Goal: Task Accomplishment & Management: Use online tool/utility

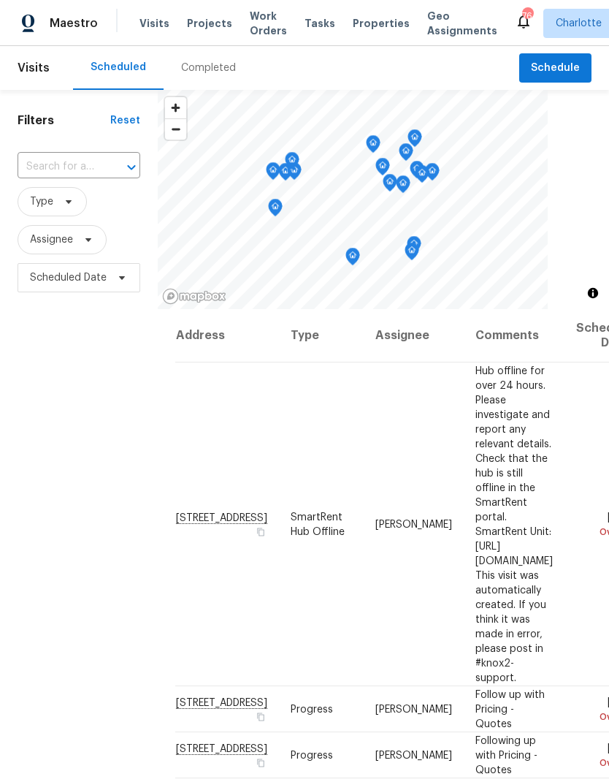
click at [215, 20] on span "Projects" at bounding box center [209, 23] width 45 height 15
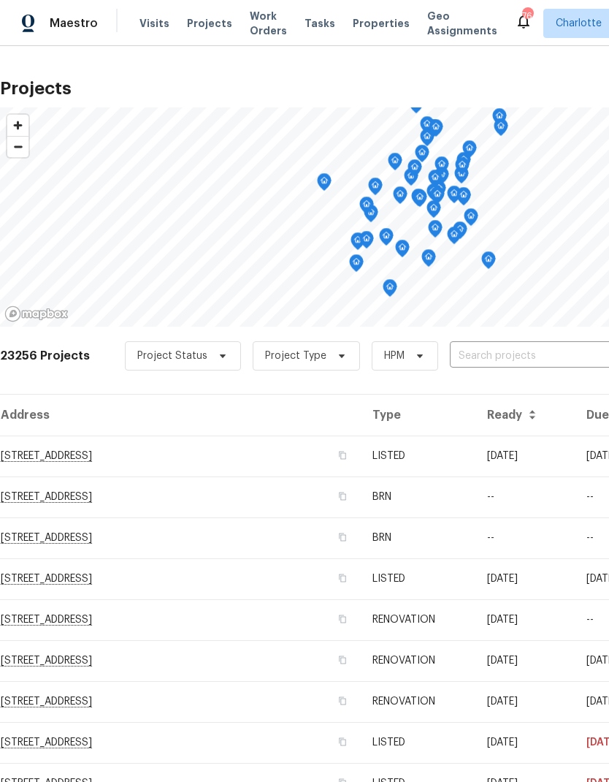
click at [541, 354] on input "text" at bounding box center [533, 356] width 167 height 23
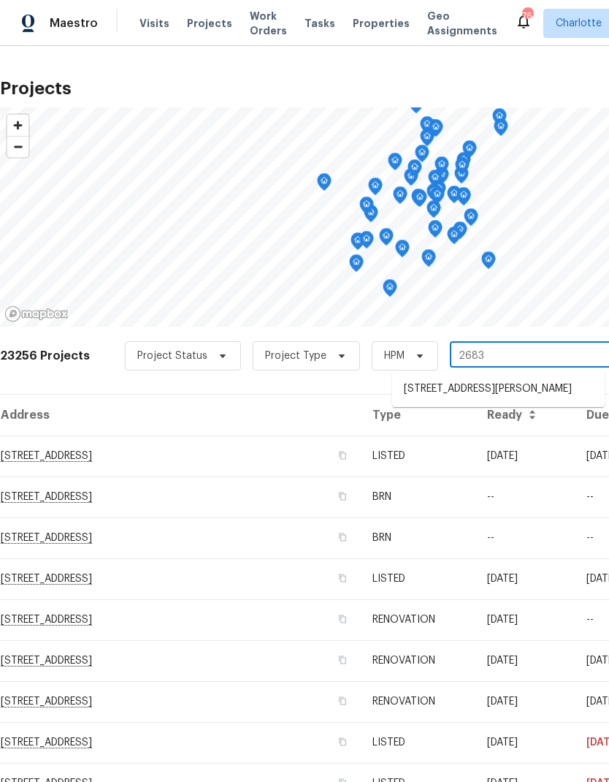
type input "2683"
click at [452, 387] on li "2683 Beulah Church Rd, Matthews, NC 28104" at bounding box center [498, 389] width 213 height 25
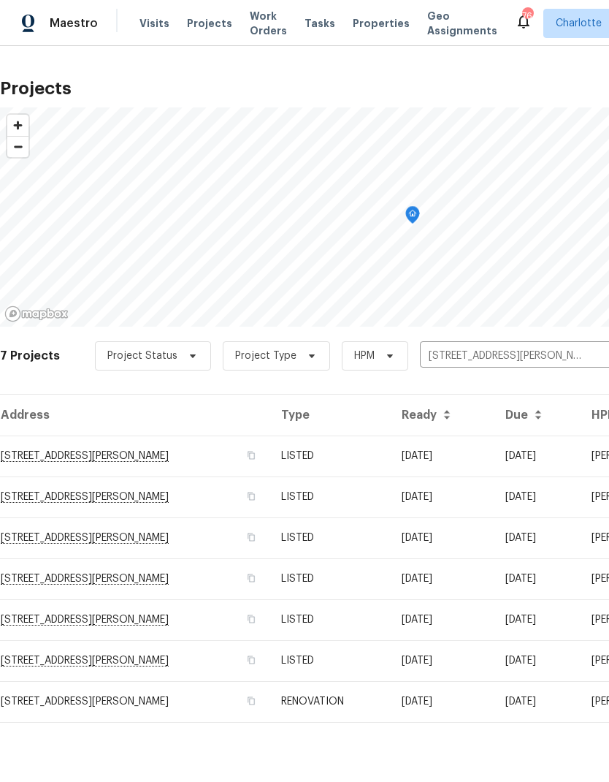
click at [164, 465] on td "2683 Beulah Church Rd, Matthews, NC 28104" at bounding box center [135, 455] width 270 height 41
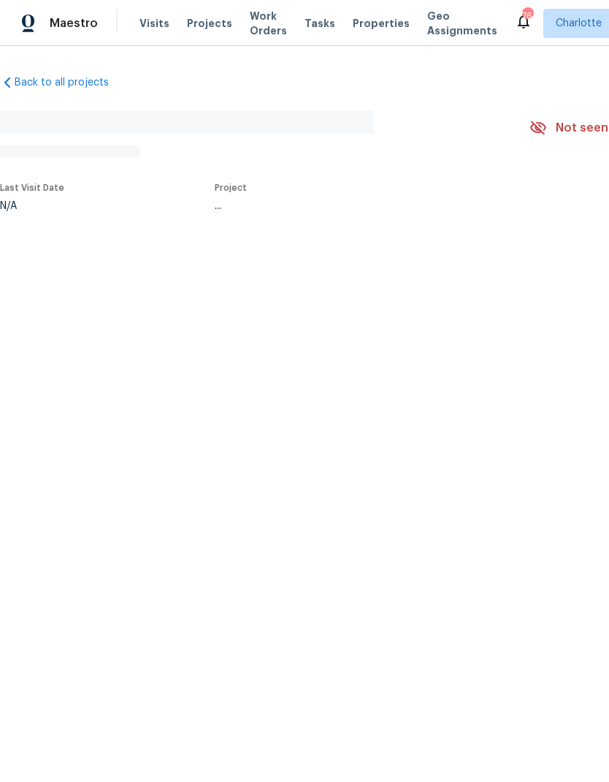
click at [450, 308] on html "Maestro Visits Projects Work Orders Tasks Properties Geo Assignments 76 Charlot…" at bounding box center [304, 154] width 609 height 308
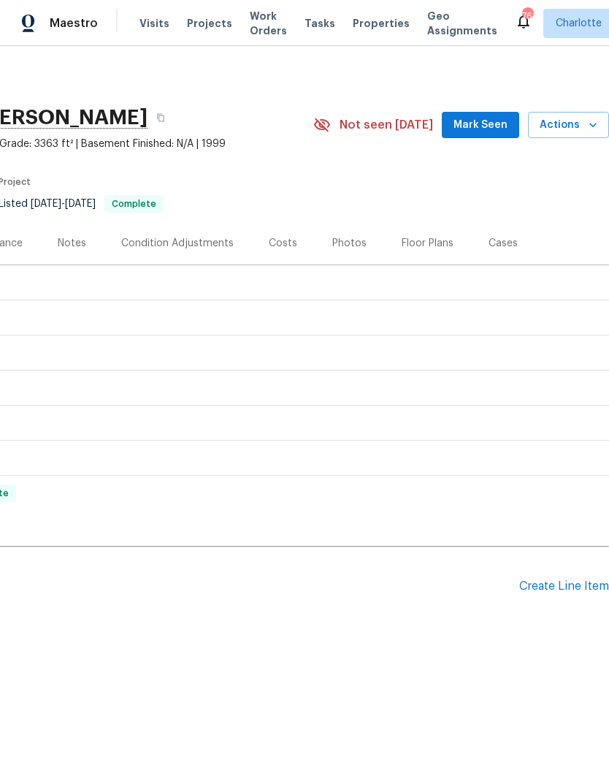
scroll to position [0, 216]
click at [569, 583] on div "Create Line Item" at bounding box center [564, 586] width 90 height 14
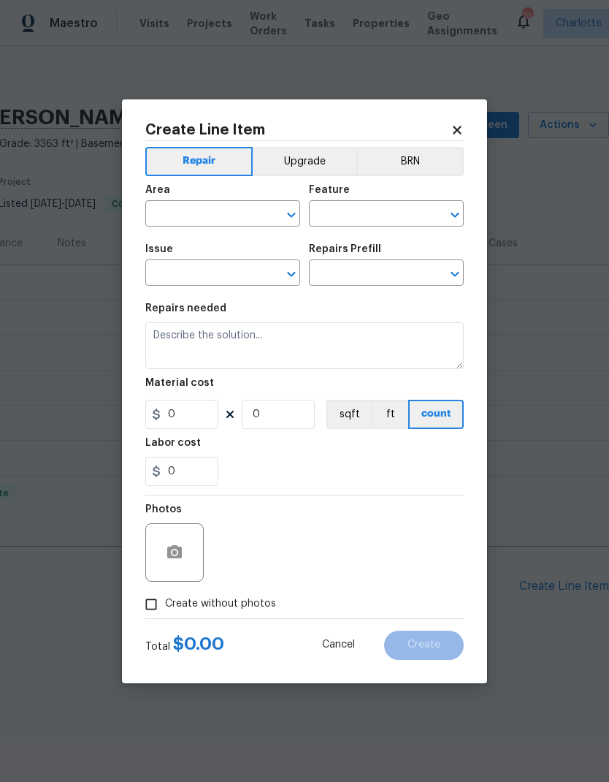
click at [206, 214] on input "text" at bounding box center [202, 215] width 114 height 23
type input "b"
click at [329, 311] on div "Repairs needed" at bounding box center [304, 312] width 319 height 19
click at [460, 128] on icon at bounding box center [457, 129] width 13 height 13
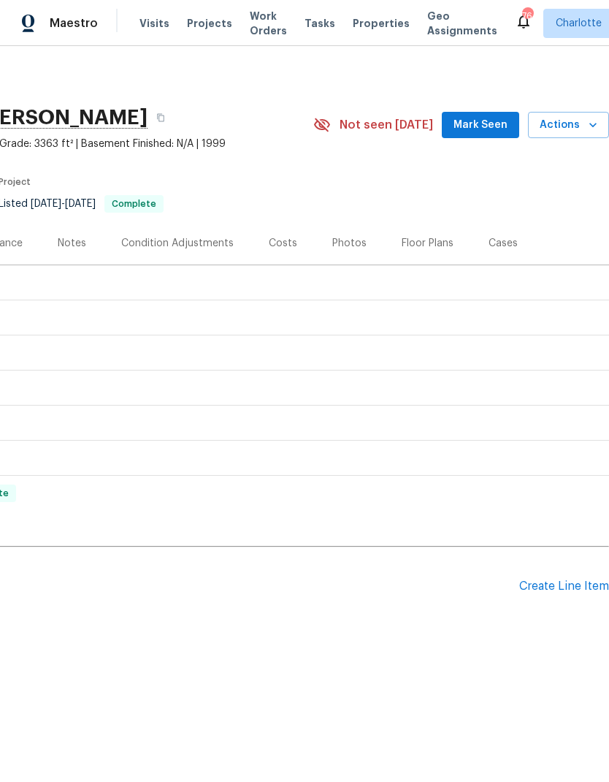
click at [568, 582] on div "Create Line Item" at bounding box center [564, 586] width 90 height 14
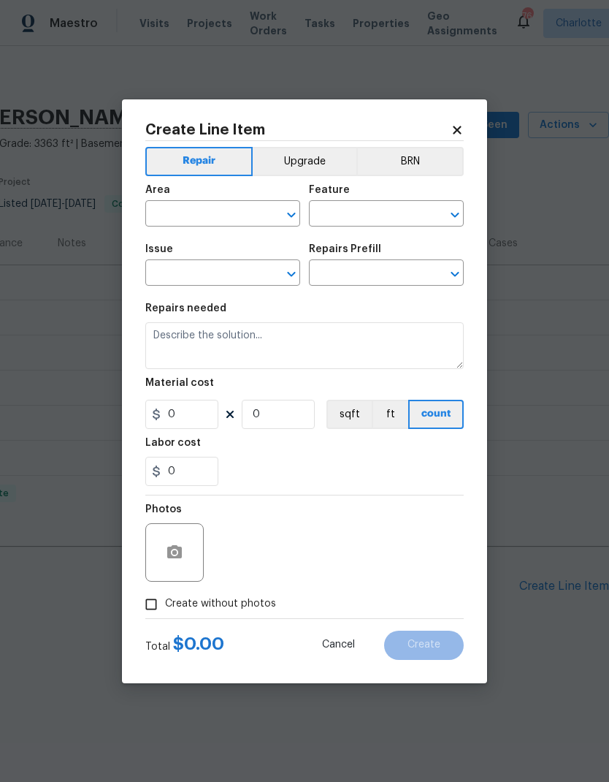
click at [448, 123] on h2 "Create Line Item" at bounding box center [297, 130] width 305 height 15
click at [452, 134] on icon at bounding box center [457, 129] width 13 height 13
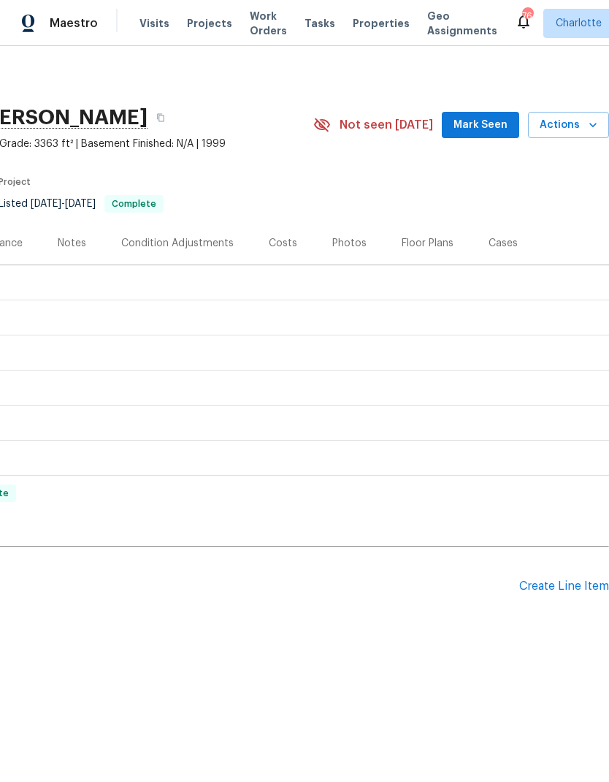
click at [555, 583] on div "Create Line Item" at bounding box center [564, 586] width 90 height 14
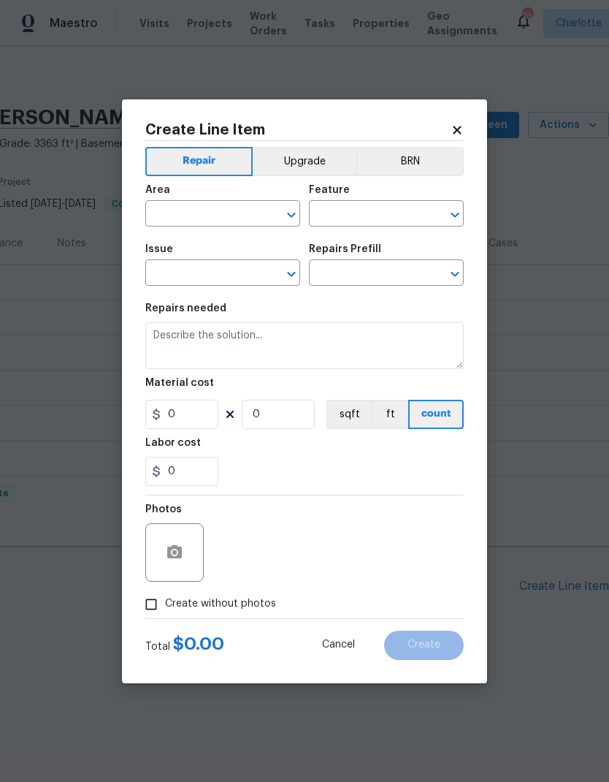
click at [299, 166] on button "Upgrade" at bounding box center [305, 161] width 104 height 29
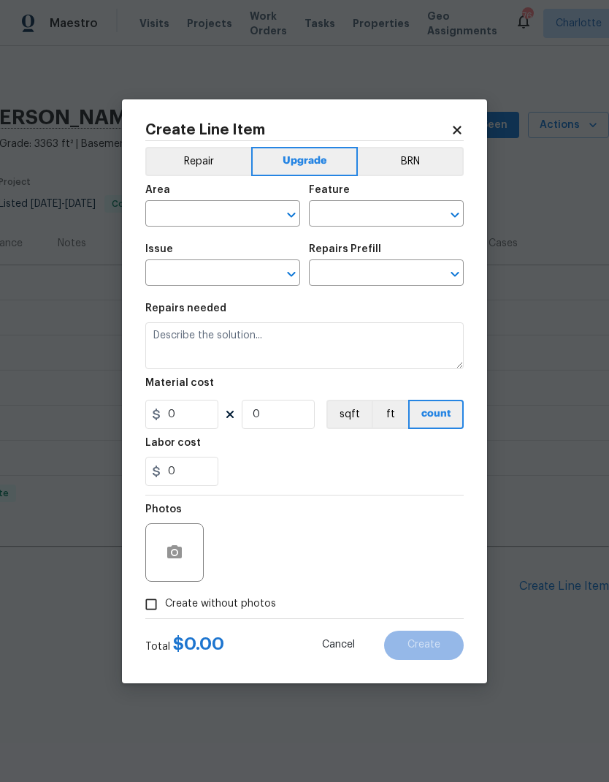
click at [224, 163] on button "Repair" at bounding box center [198, 161] width 106 height 29
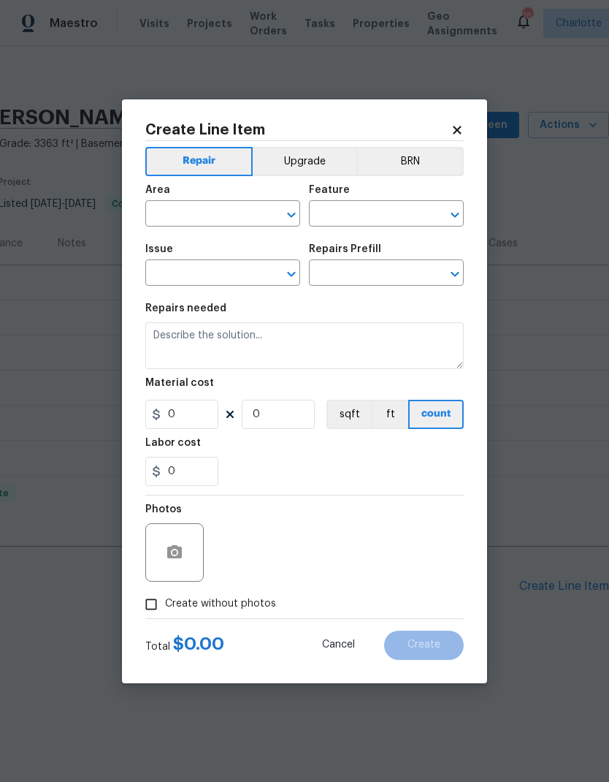
click at [214, 210] on input "text" at bounding box center [202, 215] width 114 height 23
type input "i"
type input "inter"
click at [439, 537] on div "Photos" at bounding box center [304, 542] width 319 height 95
click at [452, 132] on icon at bounding box center [457, 129] width 13 height 13
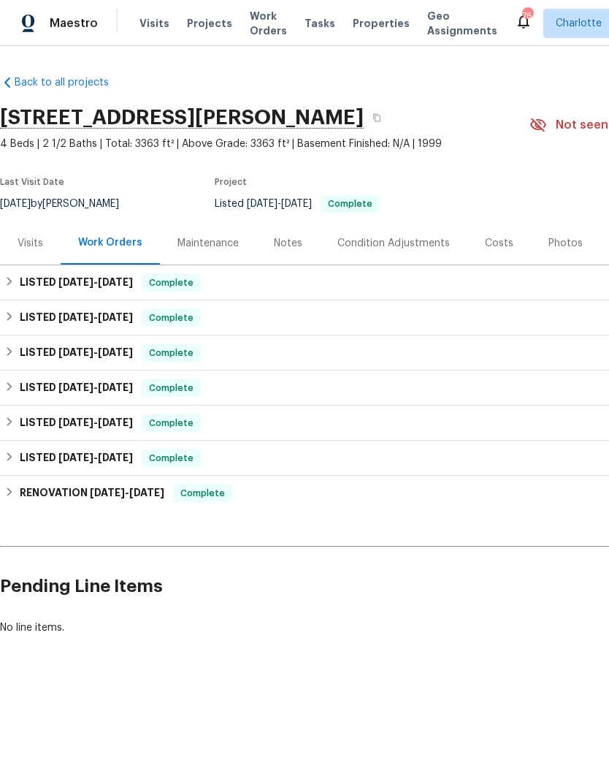
scroll to position [0, 0]
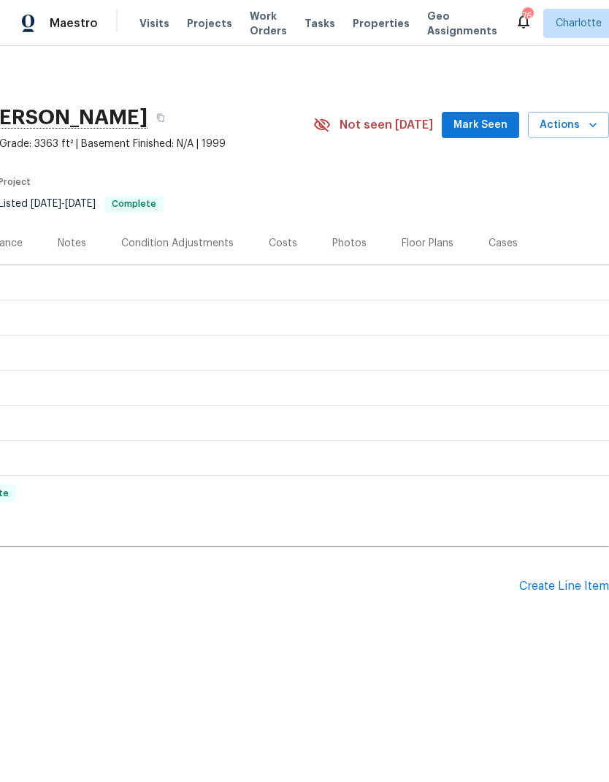
scroll to position [0, 216]
click at [560, 579] on div "Create Line Item" at bounding box center [564, 586] width 90 height 14
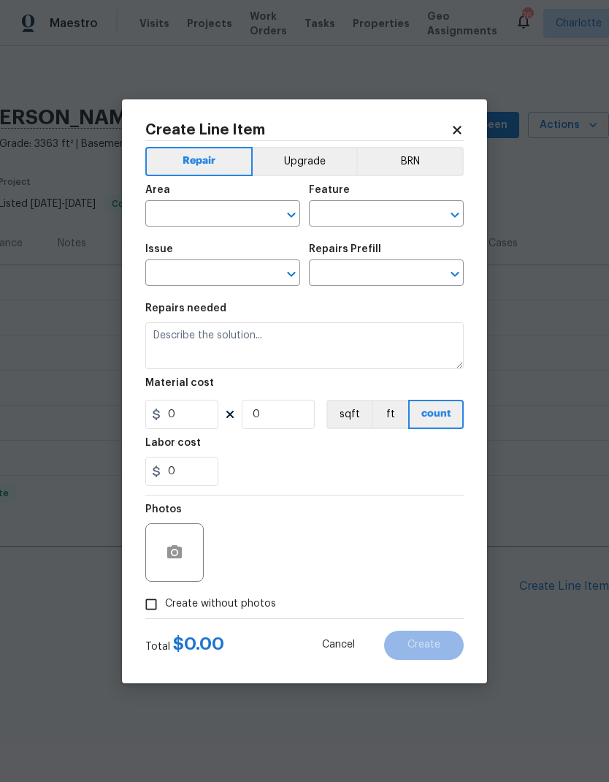
click at [224, 213] on input "text" at bounding box center [202, 215] width 114 height 23
click at [470, 118] on div "Create Line Item Repair Upgrade BRN Area ​ Feature ​ Issue ​ Repairs Prefill ​ …" at bounding box center [304, 391] width 365 height 584
click at [470, 117] on div "Create Line Item Repair Upgrade BRN Area ​ Feature ​ Issue ​ Repairs Prefill ​ …" at bounding box center [304, 391] width 365 height 584
click at [463, 131] on icon at bounding box center [457, 129] width 13 height 13
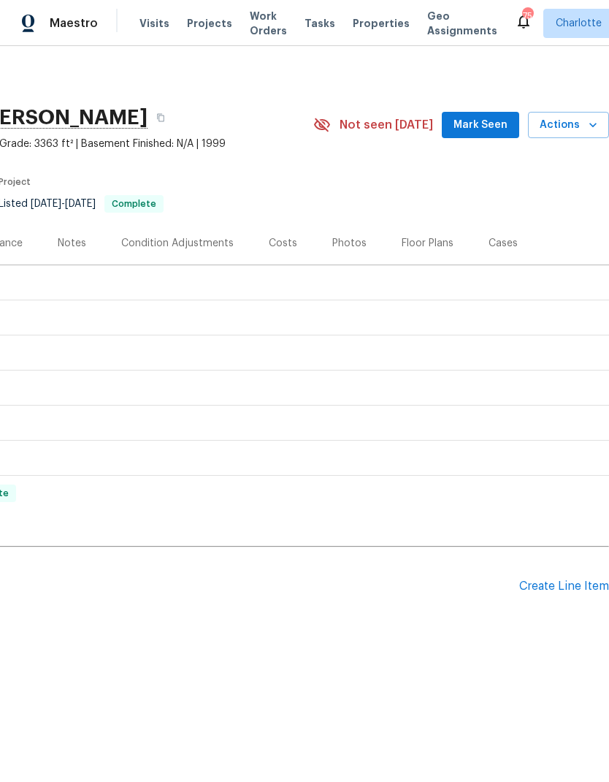
click at [555, 582] on div "Create Line Item" at bounding box center [564, 586] width 90 height 14
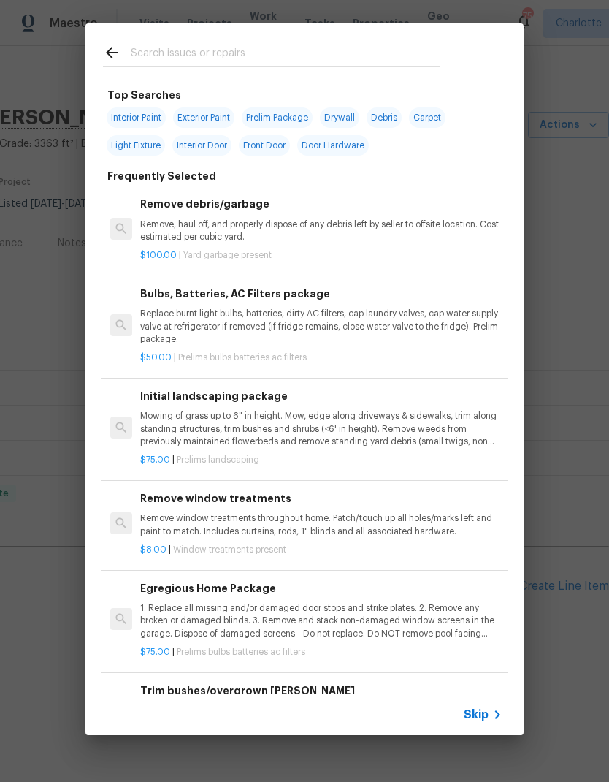
click at [276, 61] on input "text" at bounding box center [286, 55] width 310 height 22
type input "Inter"
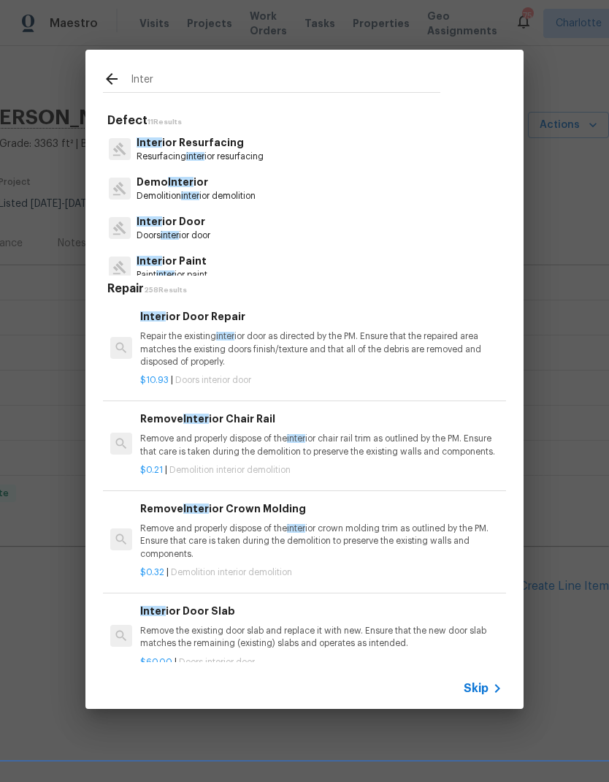
click at [196, 226] on p "Inter ior Door" at bounding box center [174, 221] width 74 height 15
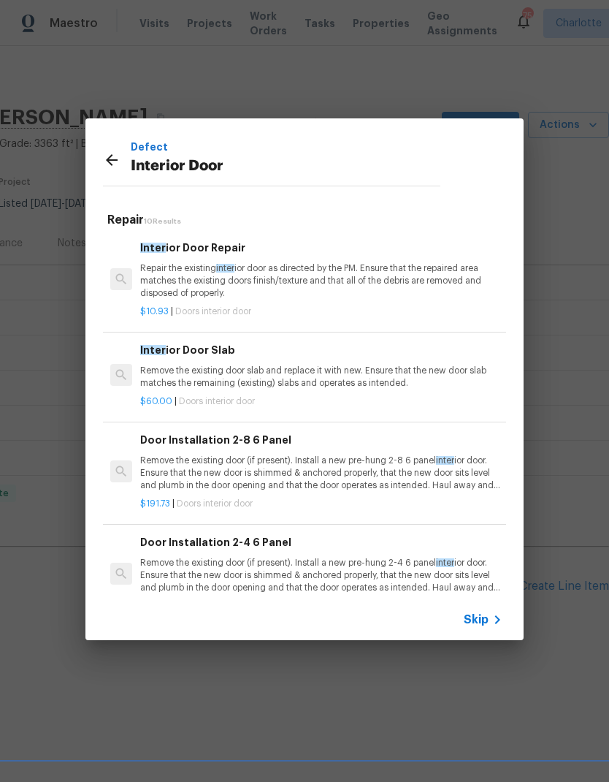
click at [438, 278] on p "Repair the existing inter ior door as directed by the PM. Ensure that the repai…" at bounding box center [321, 280] width 362 height 37
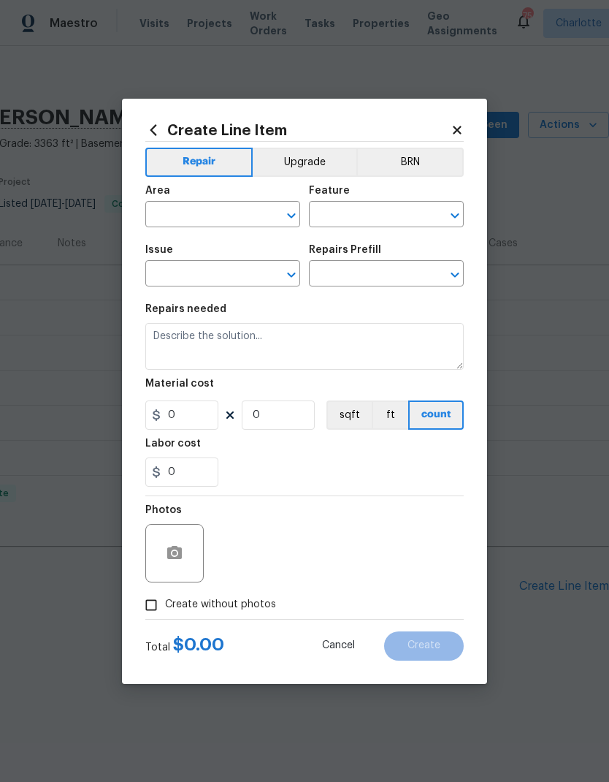
type input "Interior Door"
type input "Interior Door Repair $10.93"
type textarea "Repair the existing interior door as directed by the PM. Ensure that the repair…"
type input "10.93"
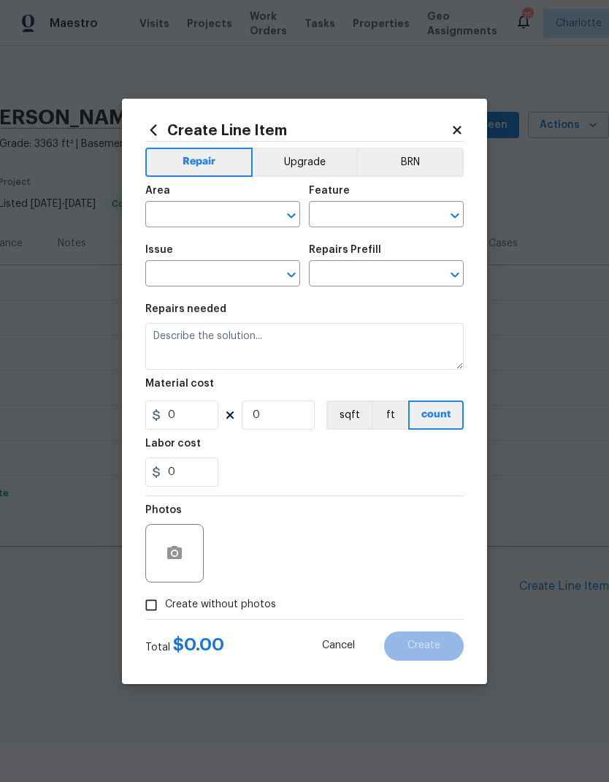
type input "1"
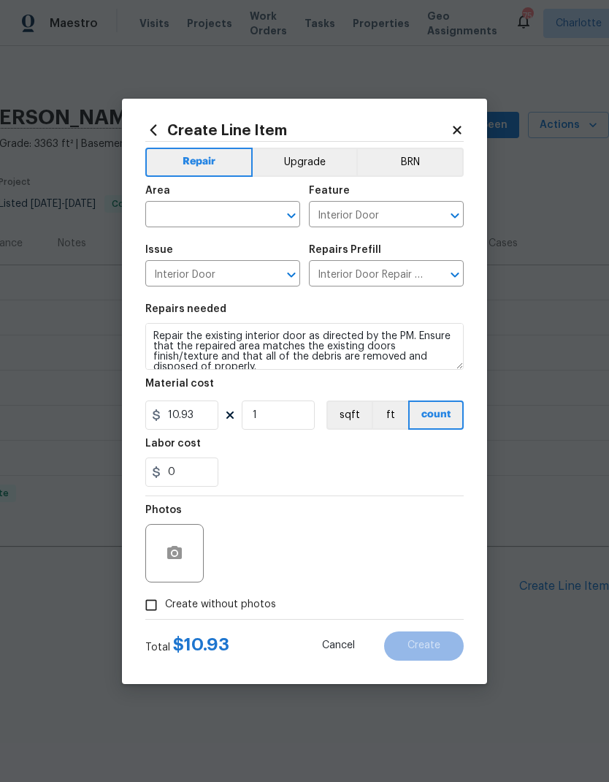
click at [208, 215] on input "text" at bounding box center [202, 216] width 114 height 23
click at [239, 276] on li "Interior Overall" at bounding box center [222, 272] width 155 height 24
type input "Interior Overall"
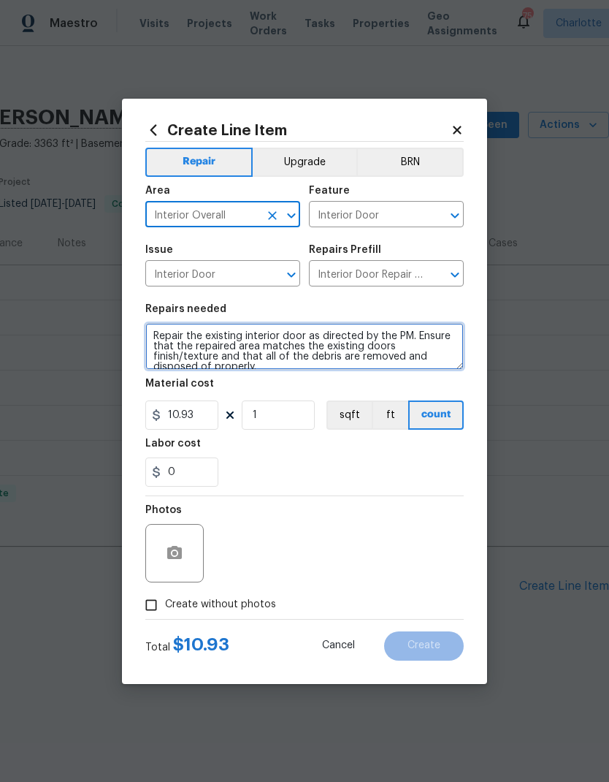
click at [243, 369] on textarea "Repair the existing interior door as directed by the PM. Ensure that the repair…" at bounding box center [304, 346] width 319 height 47
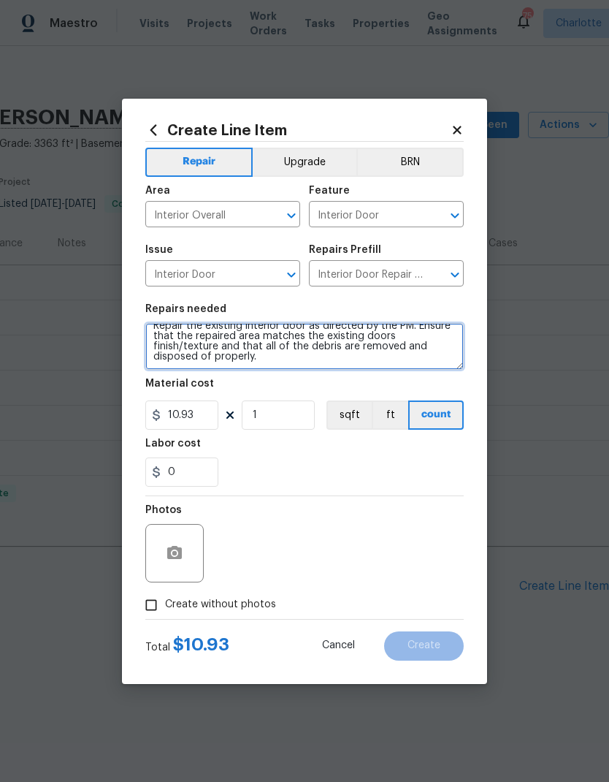
scroll to position [10, 0]
type textarea "Repair the existing interior door as directed by the PM. Ensure that the repair…"
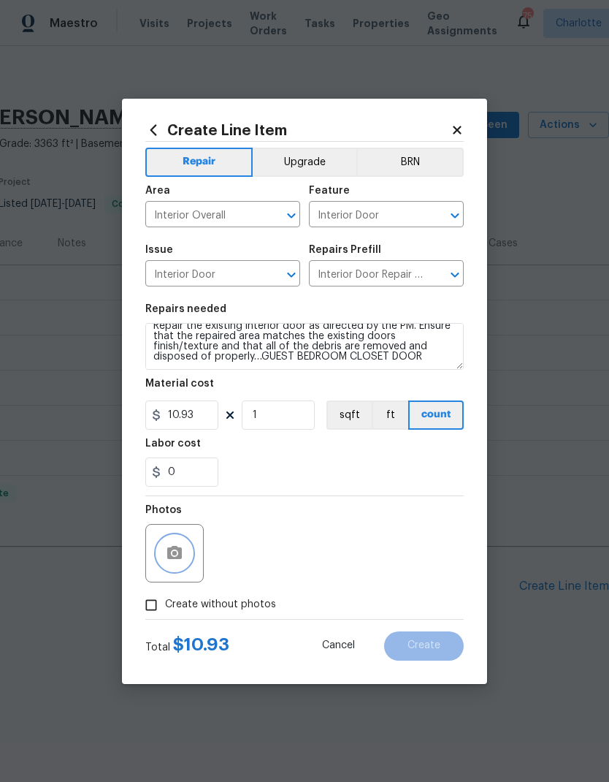
click at [172, 536] on button "button" at bounding box center [174, 553] width 35 height 35
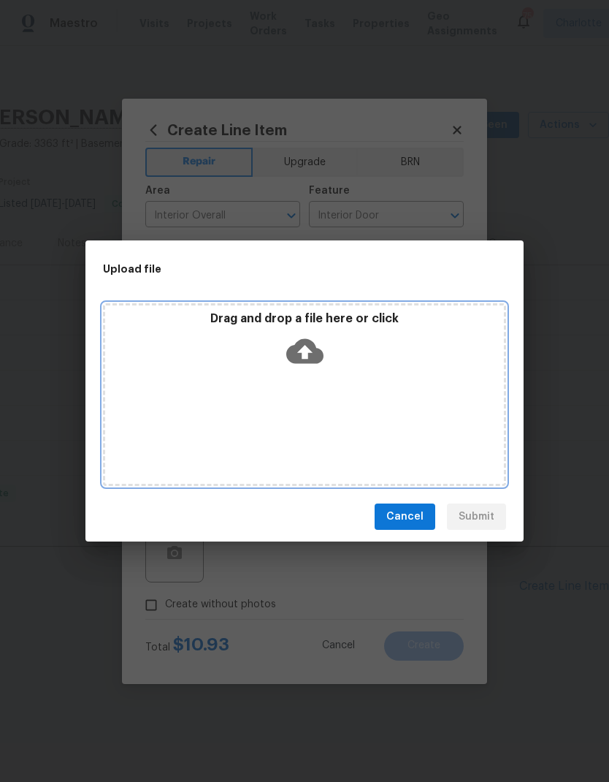
click at [292, 347] on icon at bounding box center [304, 351] width 37 height 25
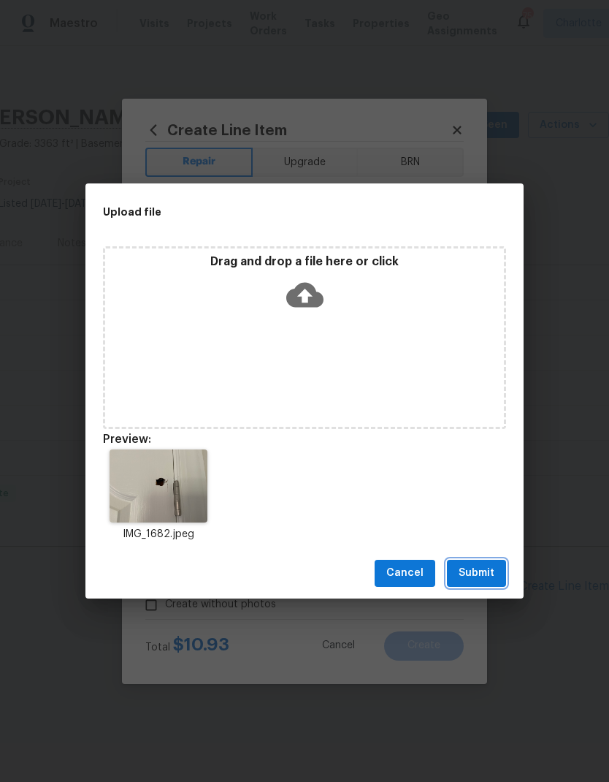
click at [489, 563] on button "Submit" at bounding box center [476, 573] width 59 height 27
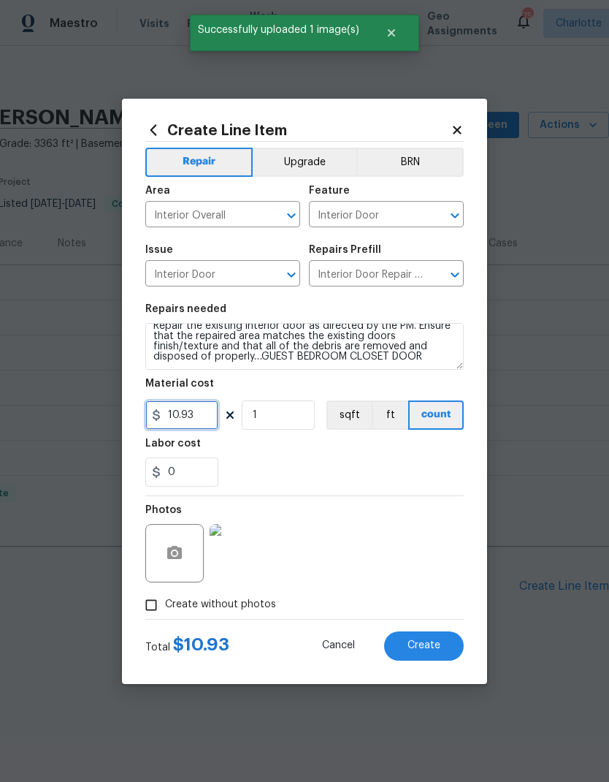
click at [178, 407] on input "10.93" at bounding box center [181, 414] width 73 height 29
click at [172, 416] on input "10.93" at bounding box center [181, 414] width 73 height 29
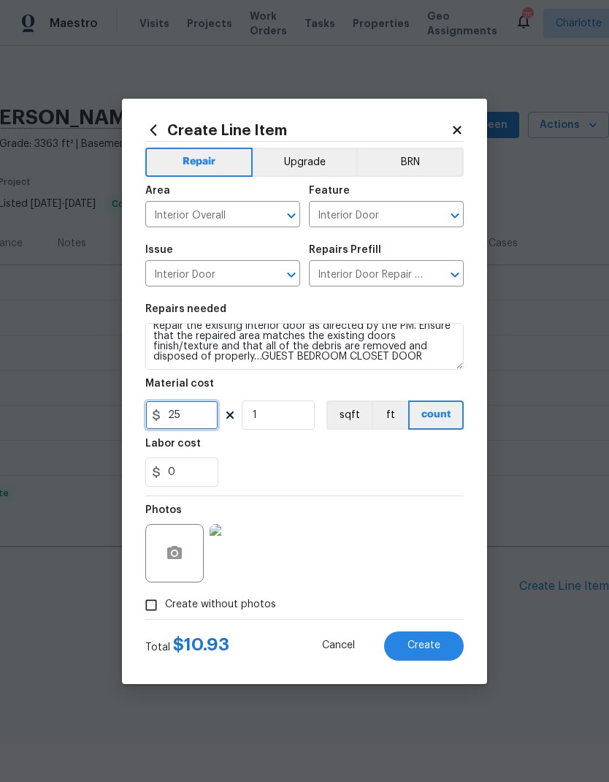
type input "25"
click at [373, 462] on div "0" at bounding box center [304, 471] width 319 height 29
click at [405, 463] on div "0" at bounding box center [304, 471] width 319 height 29
click at [441, 645] on button "Create" at bounding box center [424, 645] width 80 height 29
type input "0"
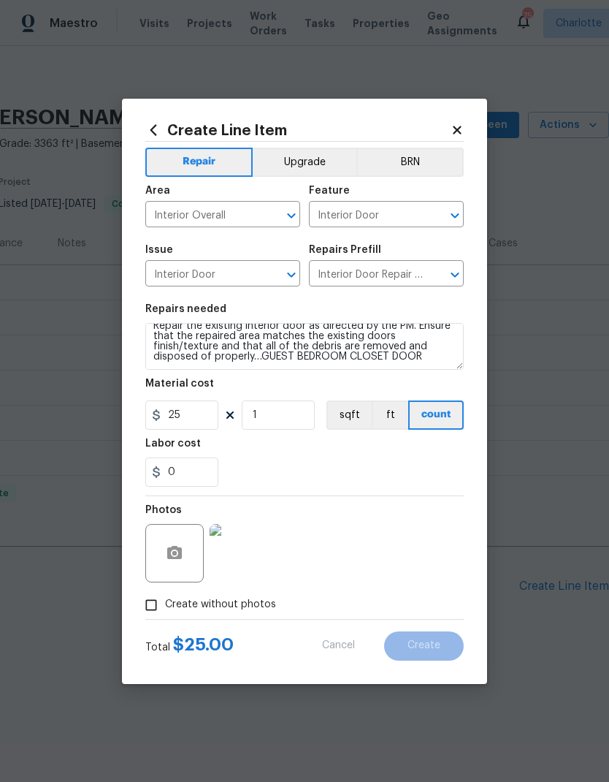
type input "0"
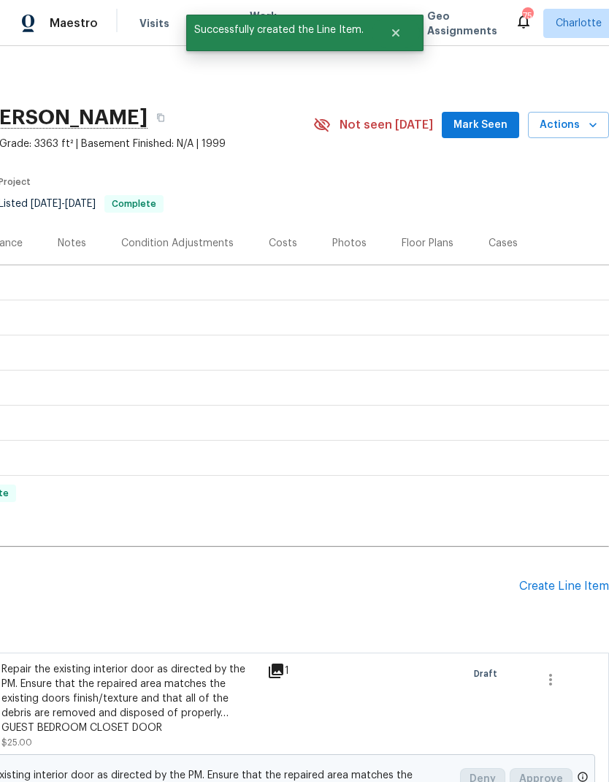
click at [581, 590] on div "Create Line Item" at bounding box center [564, 586] width 90 height 14
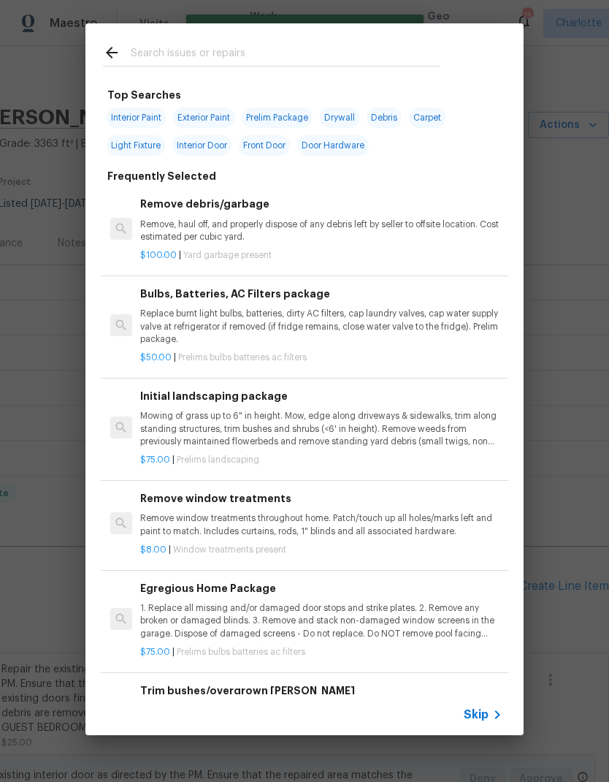
click at [302, 64] on input "text" at bounding box center [286, 55] width 310 height 22
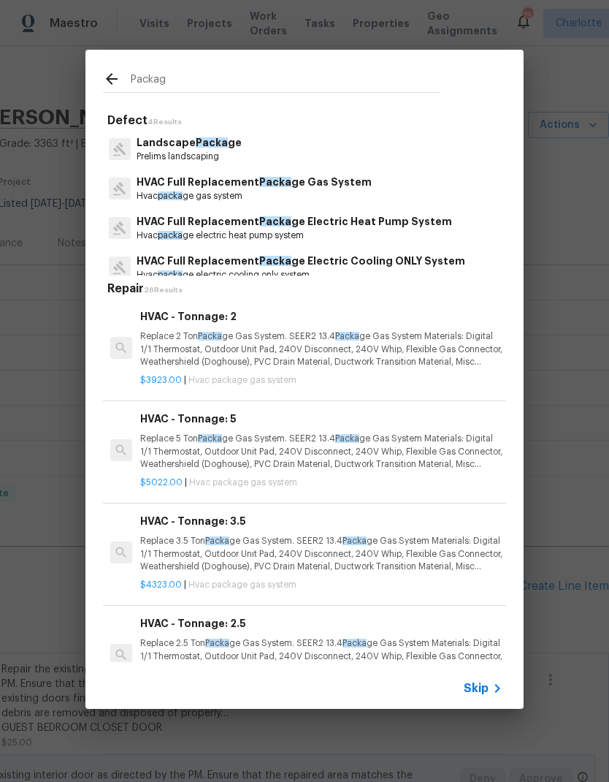
type input "Package"
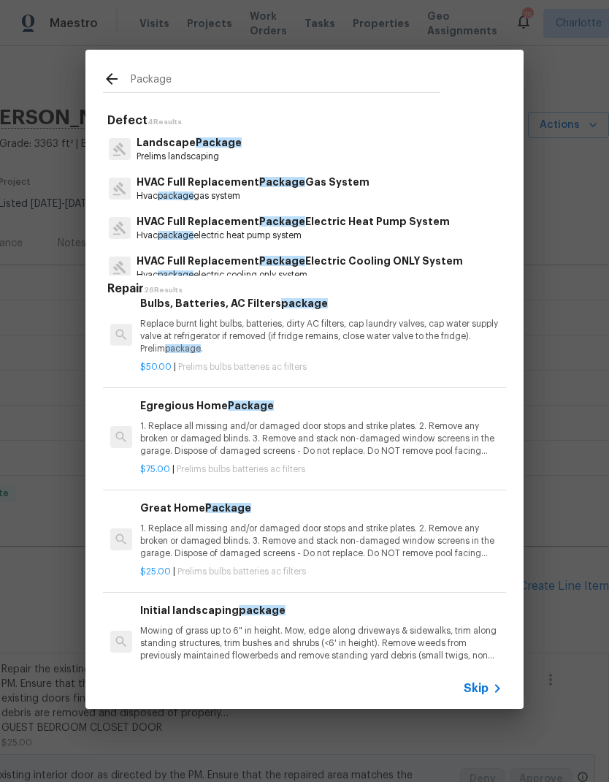
scroll to position [1856, 0]
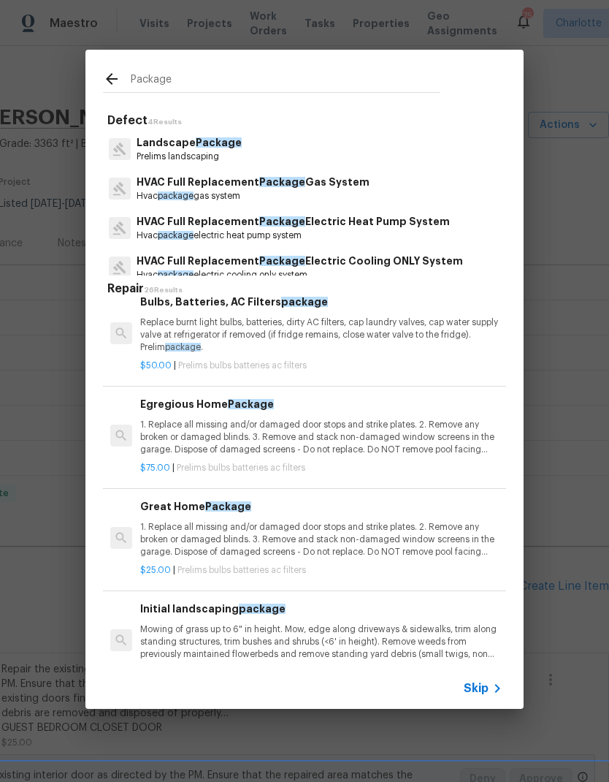
click at [416, 324] on p "Replace burnt light bulbs, batteries, dirty AC filters, cap laundry valves, cap…" at bounding box center [321, 334] width 362 height 37
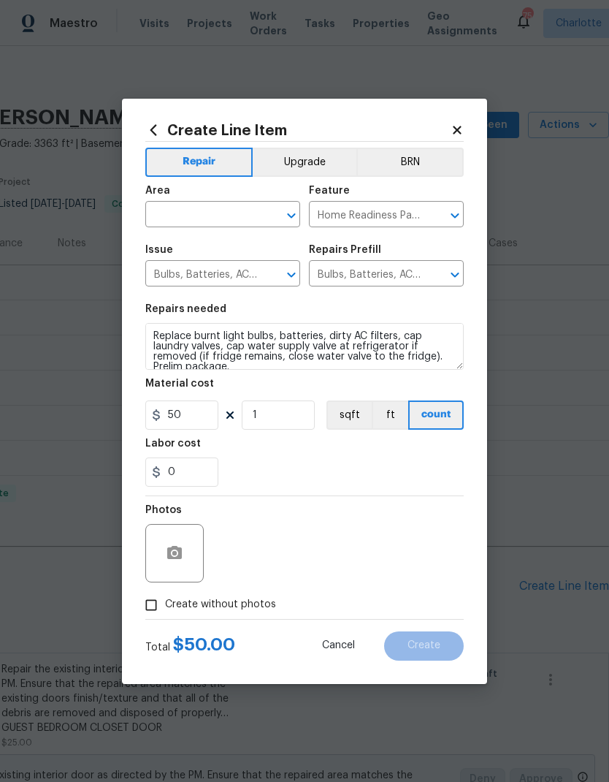
click at [151, 128] on icon at bounding box center [154, 129] width 7 height 11
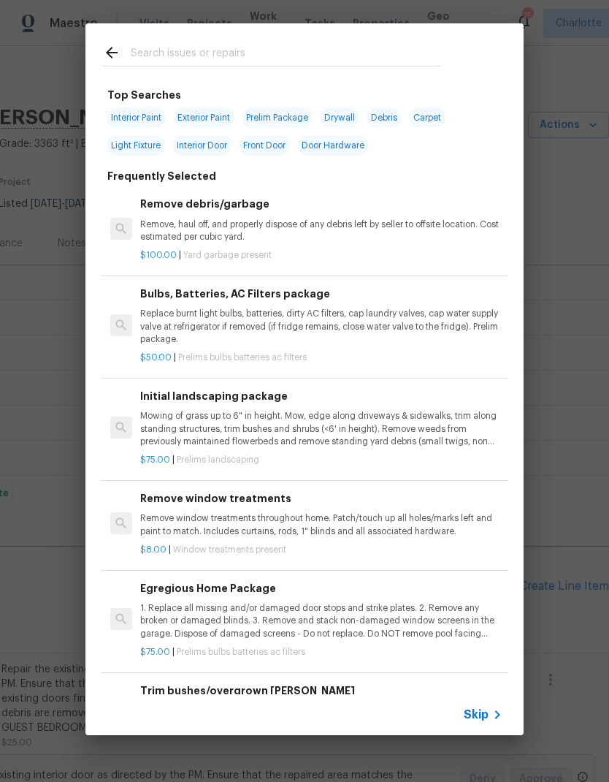
click at [296, 60] on input "text" at bounding box center [286, 55] width 310 height 22
type input "Package"
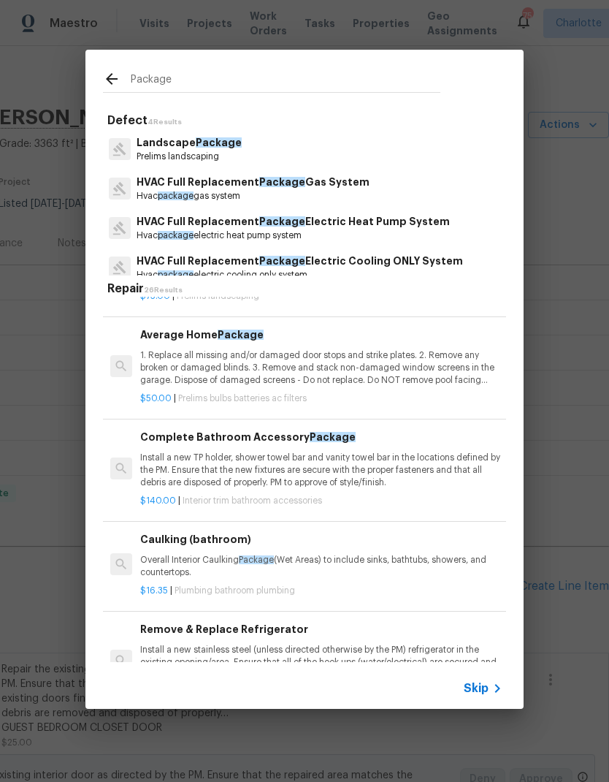
scroll to position [2236, 0]
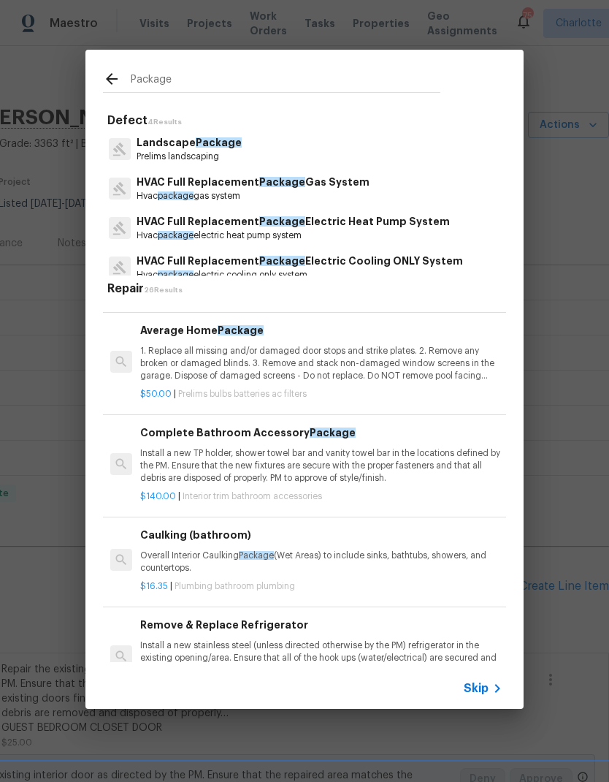
click at [409, 348] on p "1. Replace all missing and/or damaged door stops and strike plates. 2. Remove a…" at bounding box center [321, 363] width 362 height 37
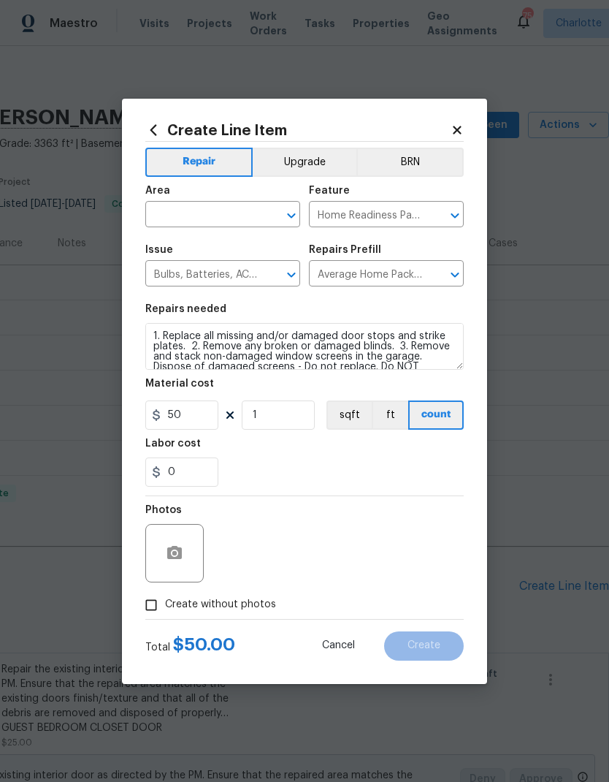
scroll to position [0, 0]
click at [150, 332] on textarea "1. Replace all missing and/or damaged door stops and strike plates. 2. Remove a…" at bounding box center [304, 346] width 319 height 47
click at [222, 335] on textarea "1. Replace all missing and/or damaged door stops and strike plates. 2. Remove a…" at bounding box center [304, 346] width 319 height 47
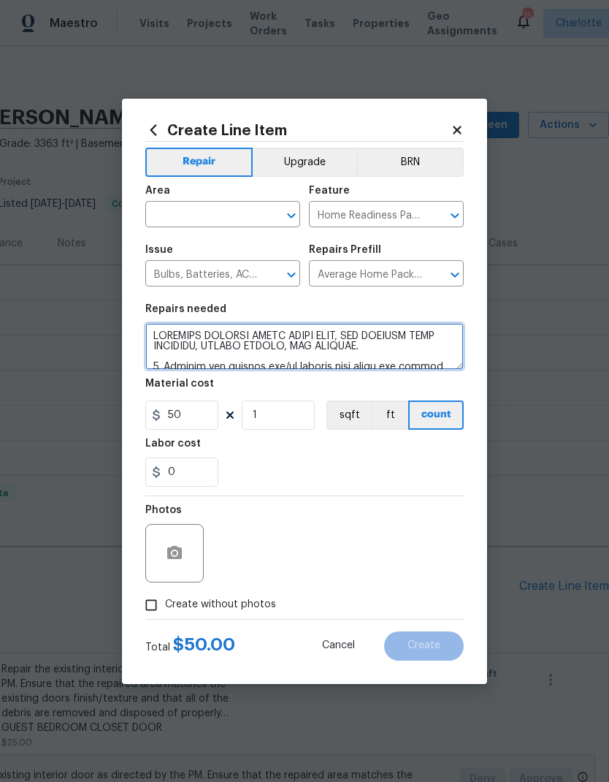
type textarea "INCLUDES KITCHEN TRACK LIGHT BULB, ANY MISSING DOOR STOPPERS, OUTLET PLATES, AI…"
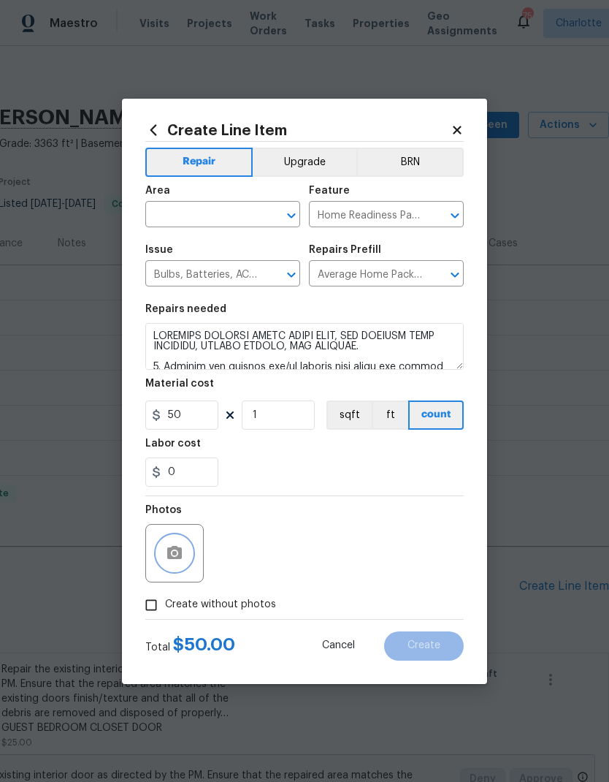
click at [183, 560] on button "button" at bounding box center [174, 553] width 35 height 35
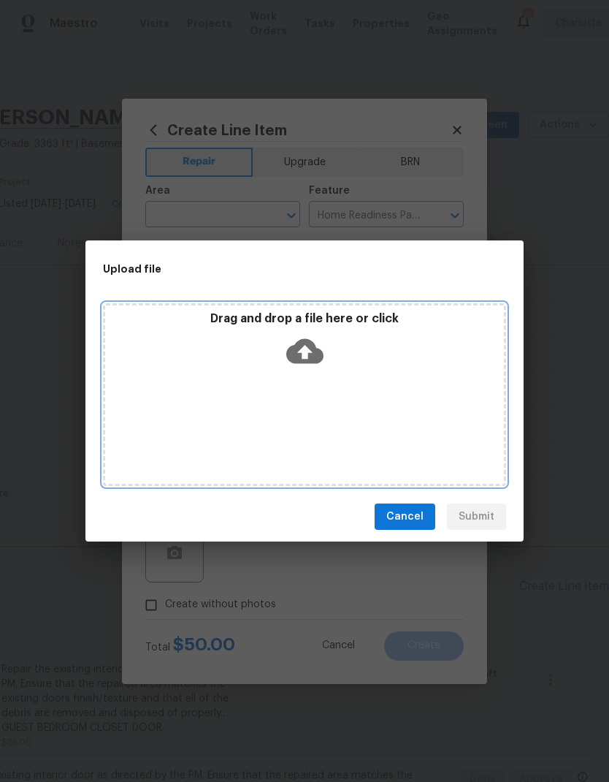
click at [297, 359] on icon at bounding box center [304, 351] width 37 height 25
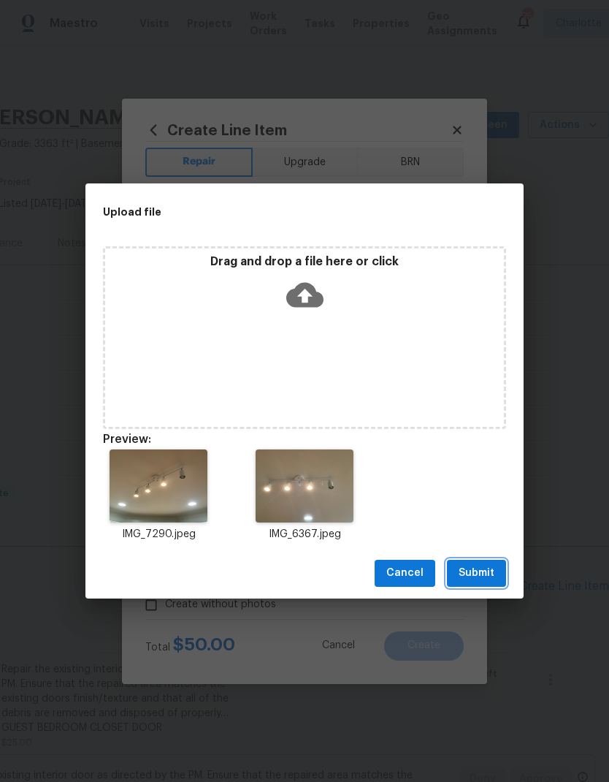
click at [482, 568] on span "Submit" at bounding box center [477, 573] width 36 height 18
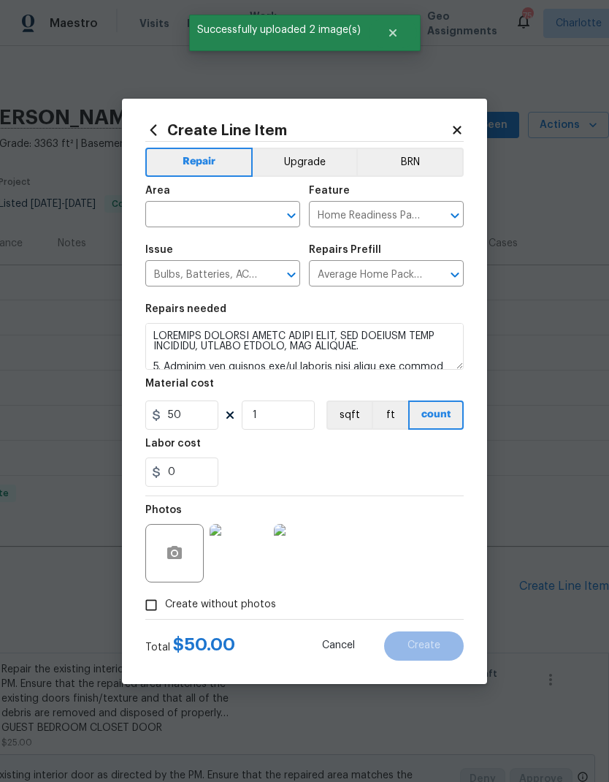
click at [435, 475] on div "0" at bounding box center [304, 471] width 319 height 29
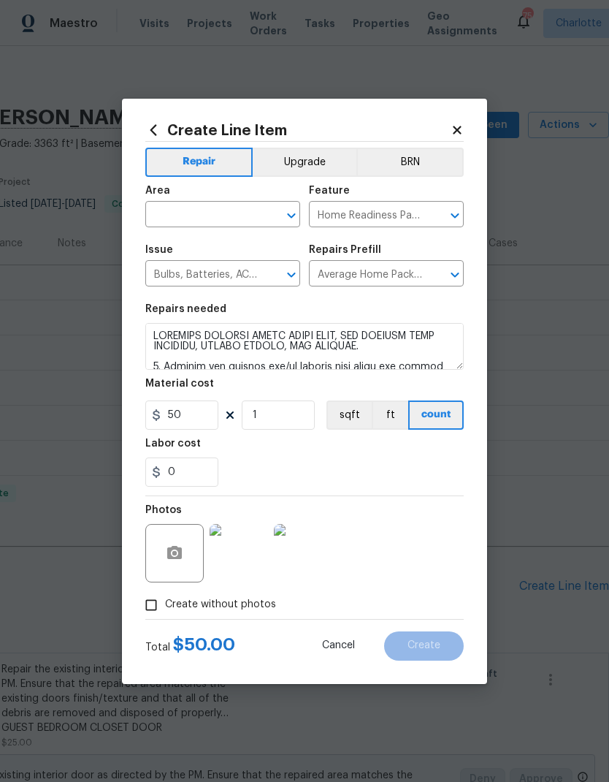
click at [232, 213] on input "text" at bounding box center [202, 216] width 114 height 23
click at [243, 276] on li "Interior Overall" at bounding box center [222, 272] width 155 height 24
type input "Interior Overall"
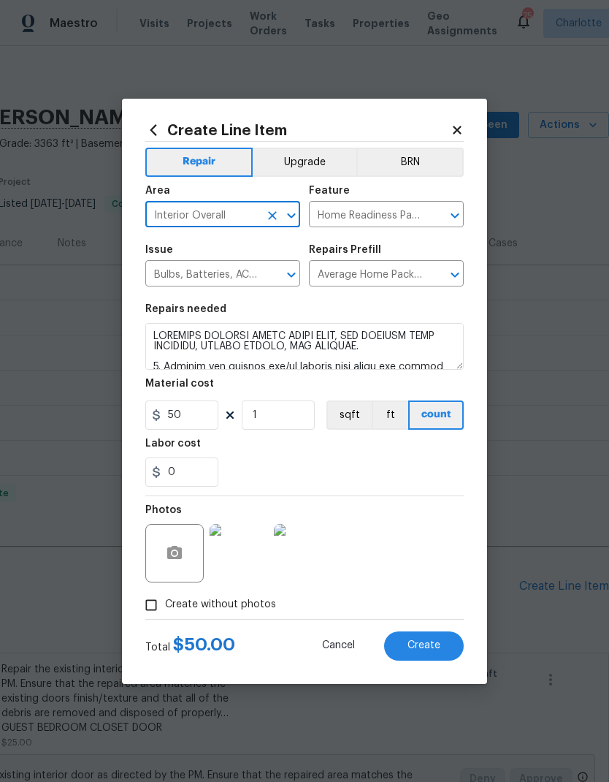
click at [441, 636] on button "Create" at bounding box center [424, 645] width 80 height 29
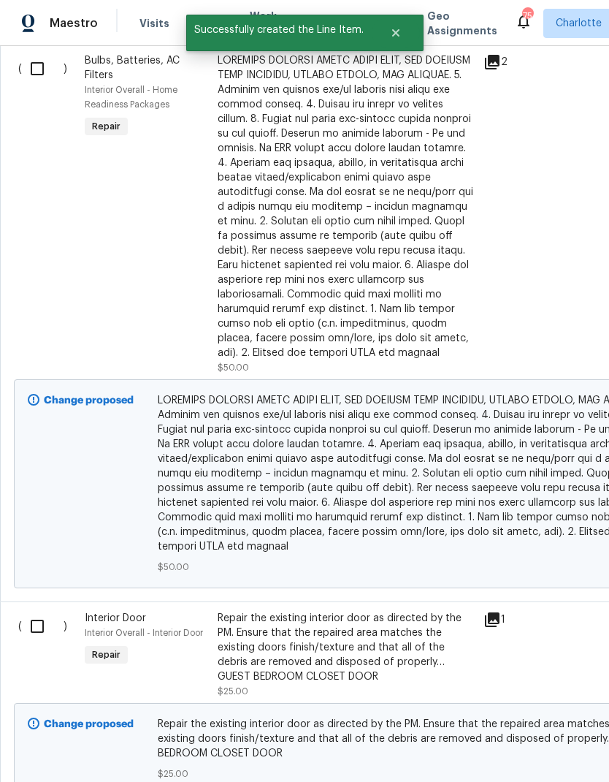
scroll to position [610, 0]
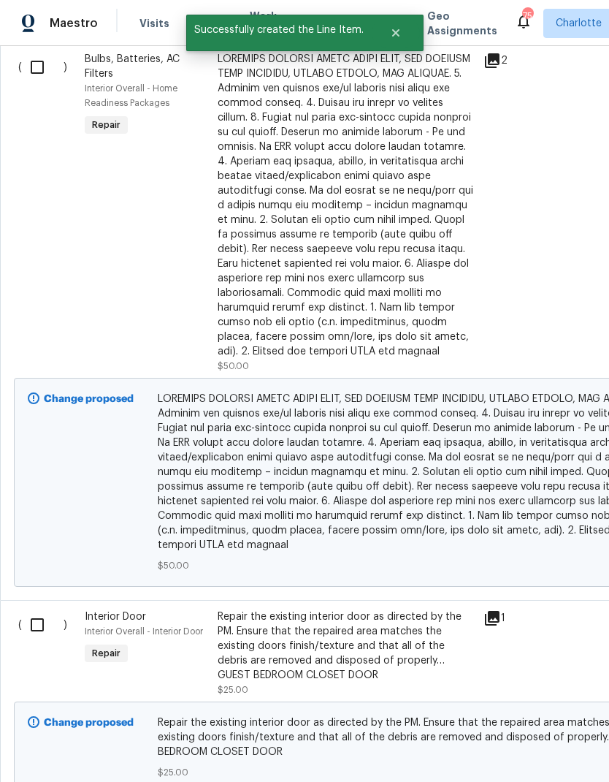
click at [46, 60] on input "checkbox" at bounding box center [43, 67] width 42 height 31
checkbox input "true"
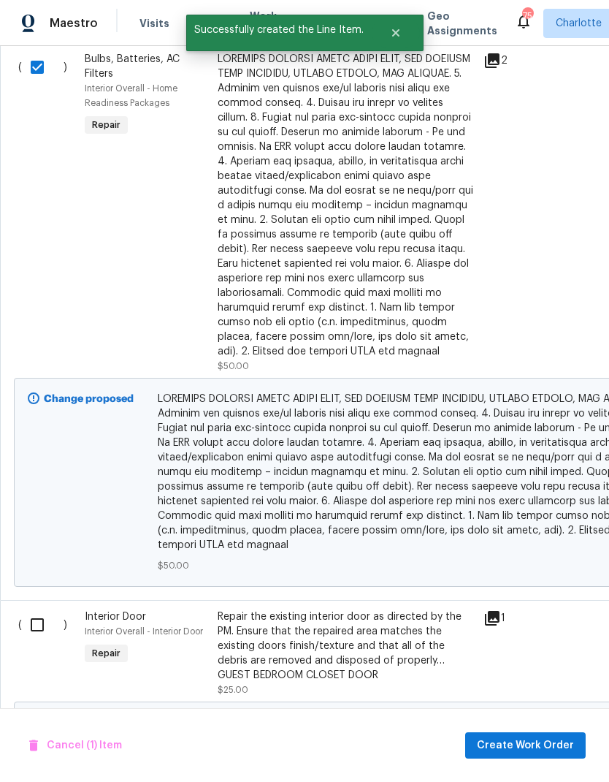
click at [29, 631] on input "checkbox" at bounding box center [43, 624] width 42 height 31
checkbox input "true"
click at [544, 738] on span "Create Work Order" at bounding box center [525, 745] width 97 height 18
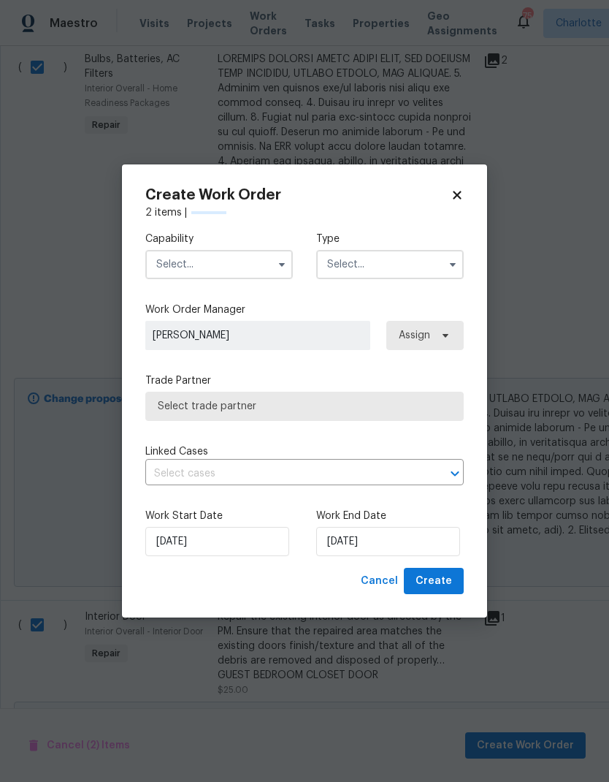
checkbox input "false"
click at [219, 267] on input "text" at bounding box center [219, 264] width 148 height 29
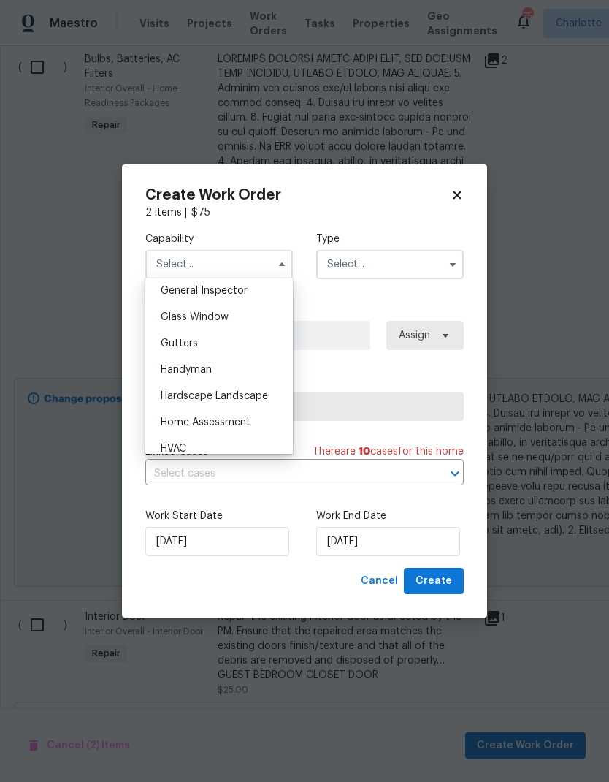
scroll to position [731, 0]
click at [224, 363] on div "Handyman" at bounding box center [219, 367] width 140 height 26
type input "Handyman"
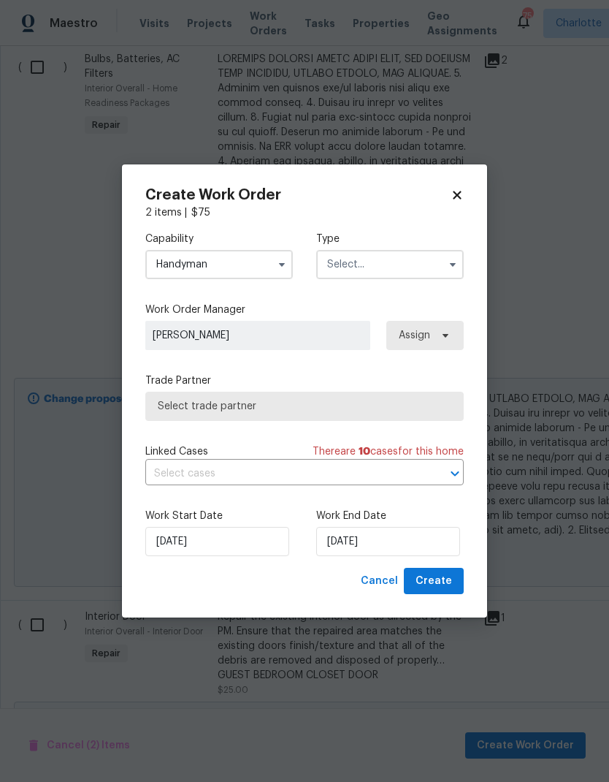
click at [358, 253] on input "text" at bounding box center [390, 264] width 148 height 29
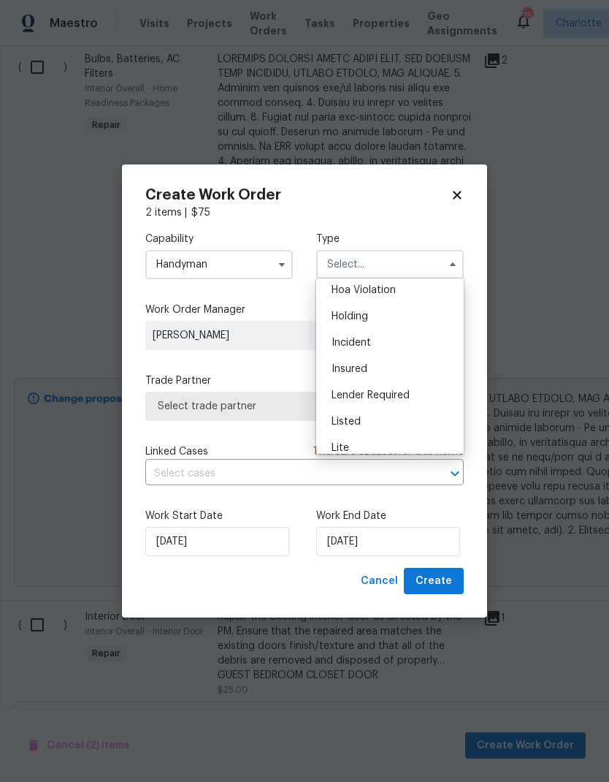
scroll to position [75, 0]
click at [370, 378] on div "Listed" at bounding box center [390, 378] width 140 height 26
type input "Listed"
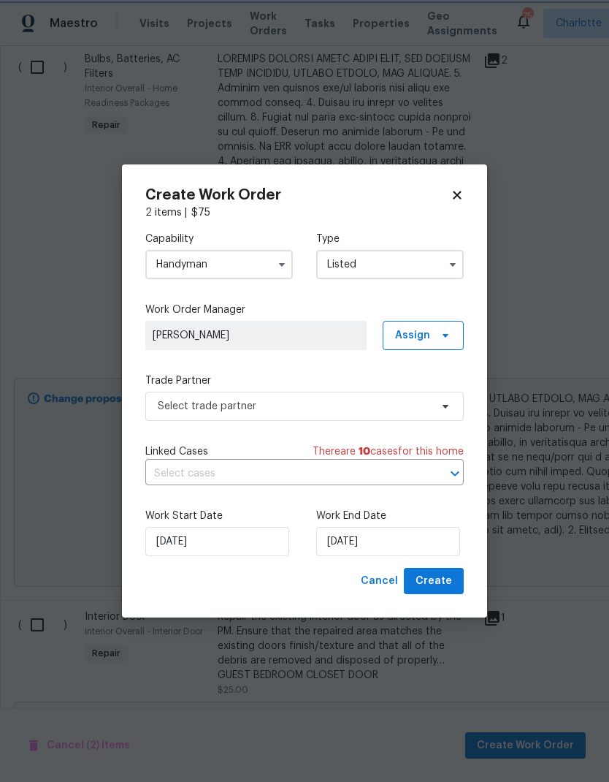
scroll to position [0, 0]
click at [434, 340] on span "Assign" at bounding box center [423, 335] width 81 height 29
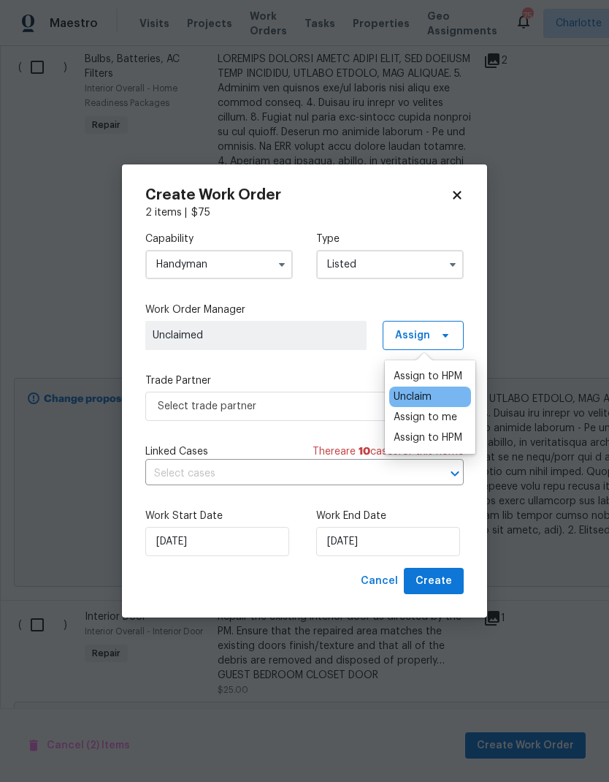
click at [444, 416] on div "Assign to me" at bounding box center [426, 417] width 64 height 15
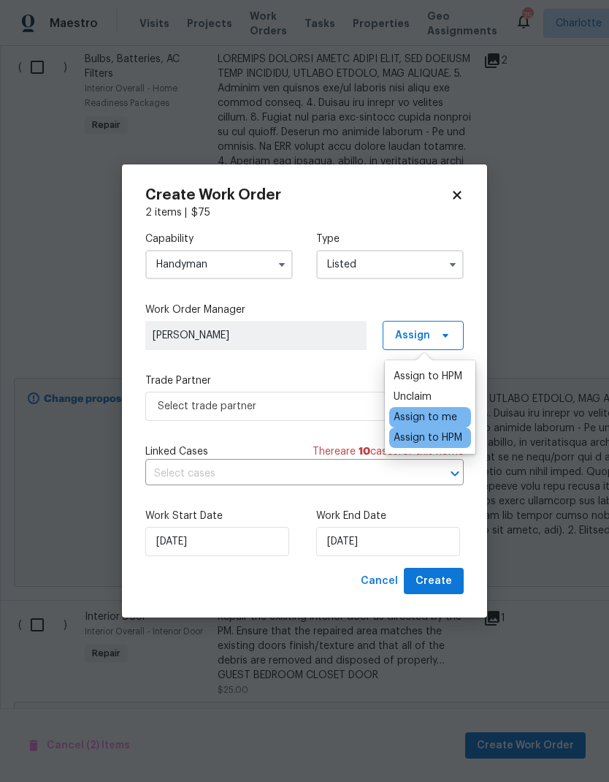
click at [306, 358] on div "Capability Handyman Type Listed Work Order Manager Ryan Craven Assign Trade Par…" at bounding box center [304, 394] width 319 height 348
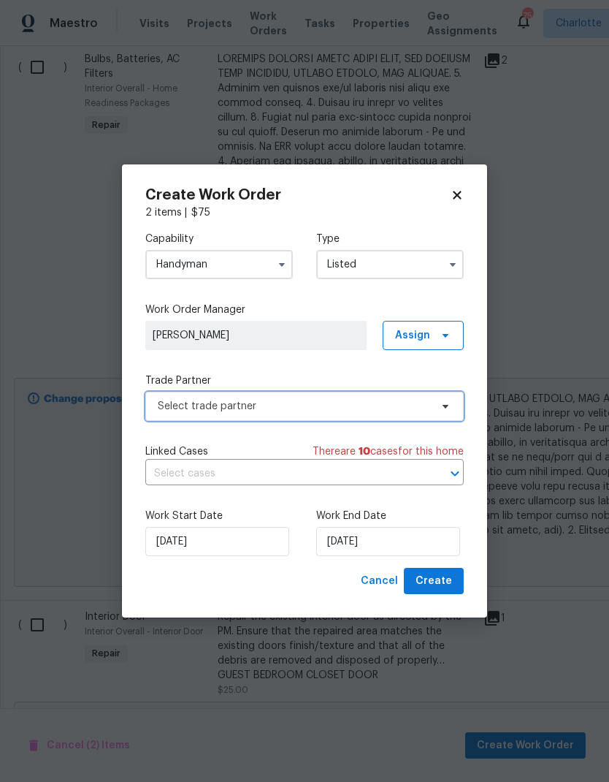
click at [351, 402] on span "Select trade partner" at bounding box center [294, 406] width 273 height 15
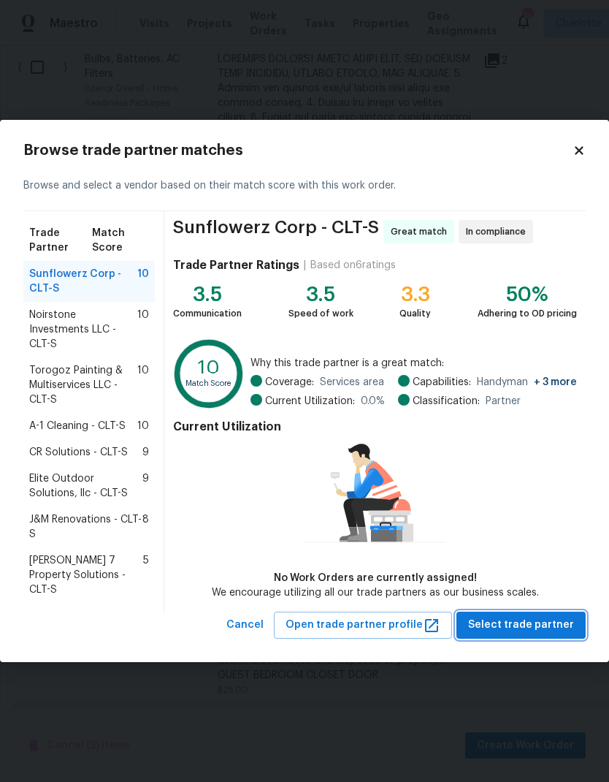
click at [552, 627] on span "Select trade partner" at bounding box center [521, 625] width 106 height 18
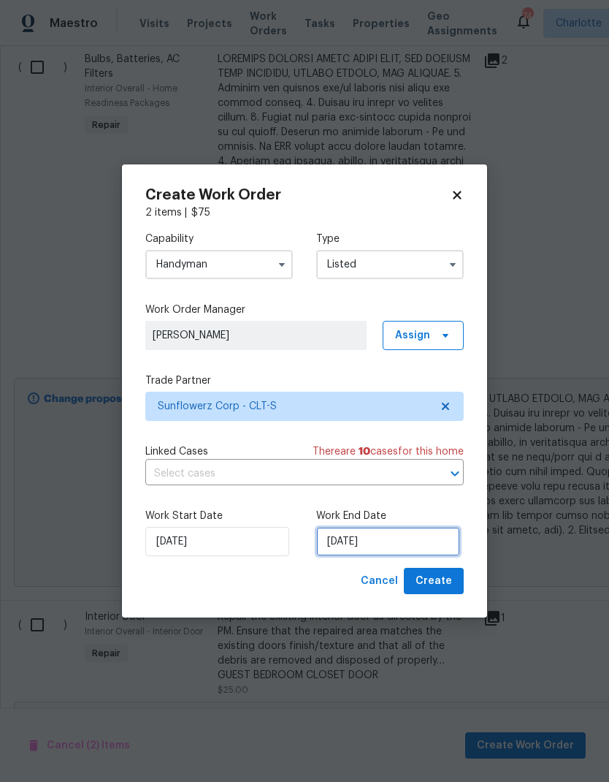
click at [377, 552] on input "8/26/2025" at bounding box center [388, 541] width 144 height 29
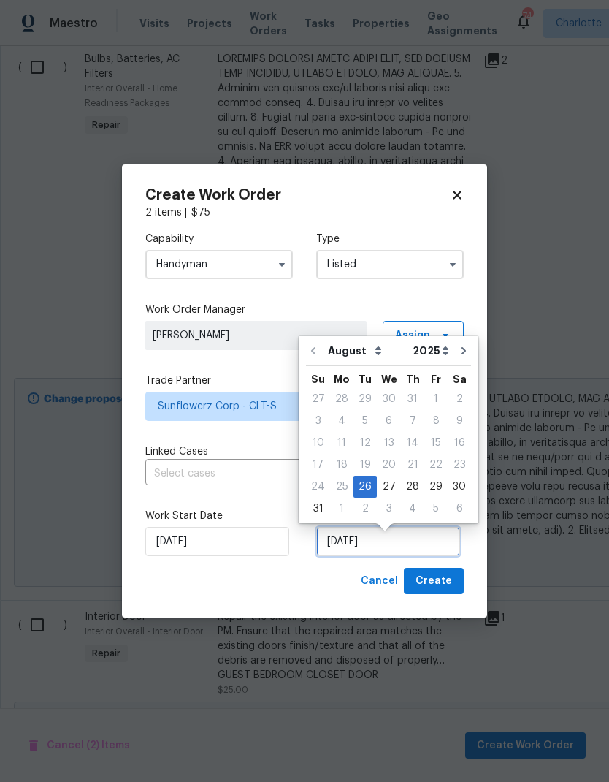
scroll to position [6, 0]
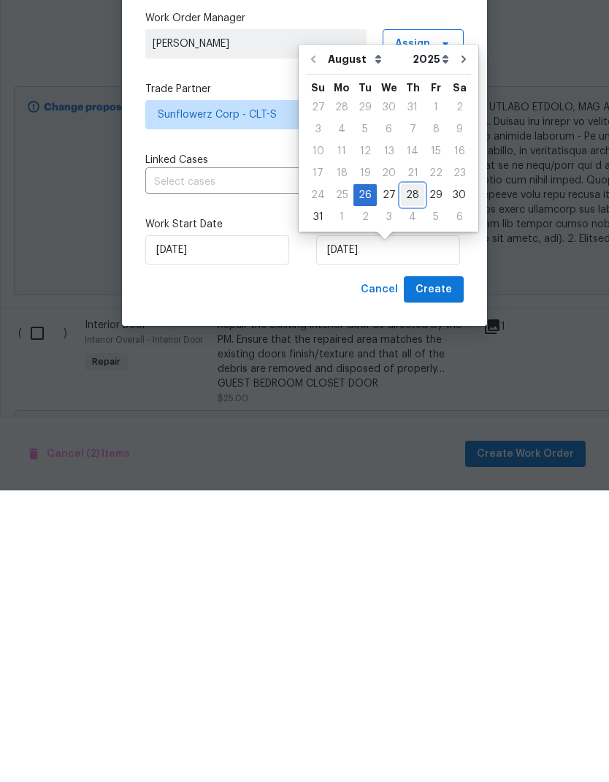
click at [414, 476] on div "28" at bounding box center [412, 486] width 23 height 20
type input "8/28/2025"
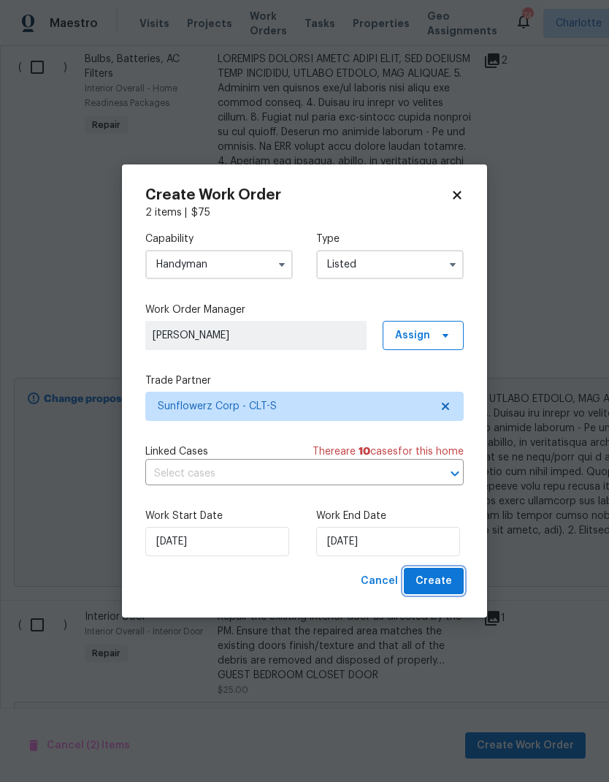
click at [441, 574] on span "Create" at bounding box center [434, 581] width 37 height 18
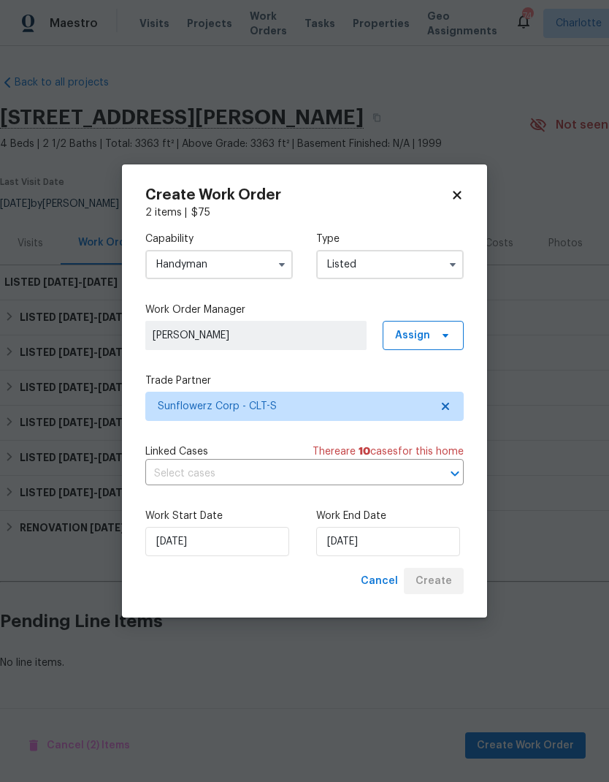
scroll to position [0, 0]
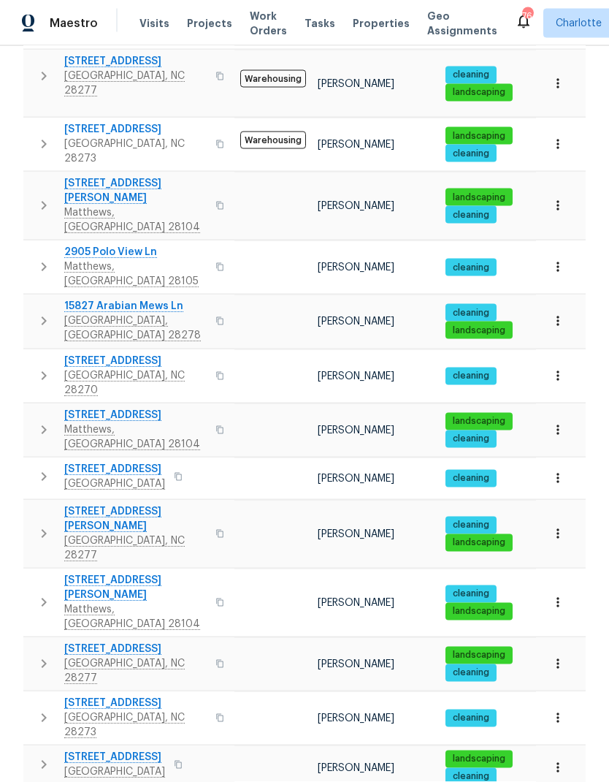
scroll to position [58, 0]
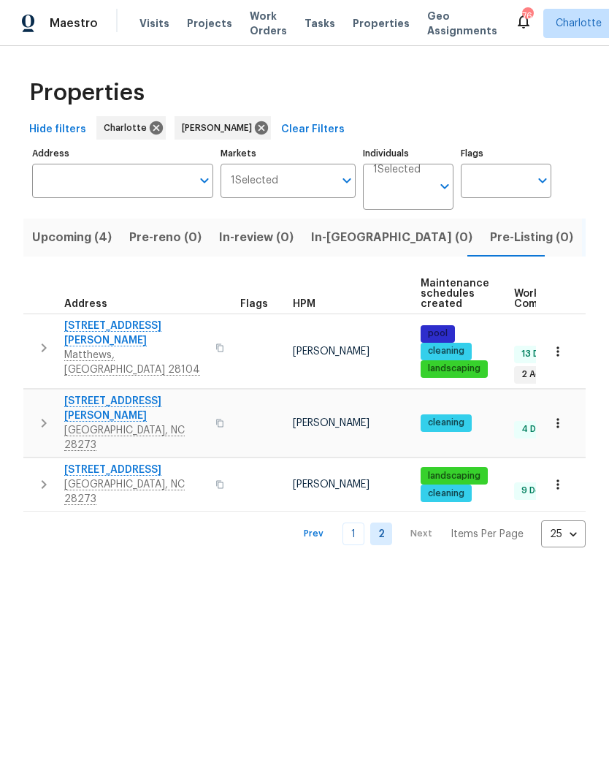
click at [83, 320] on span "8117 Shannon Woods Ln" at bounding box center [135, 333] width 142 height 29
click at [400, 571] on html "Maestro Visits Projects Work Orders Tasks Properties Geo Assignments 75 Charlot…" at bounding box center [304, 285] width 609 height 571
click at [66, 243] on span "Upcoming (4)" at bounding box center [72, 237] width 80 height 20
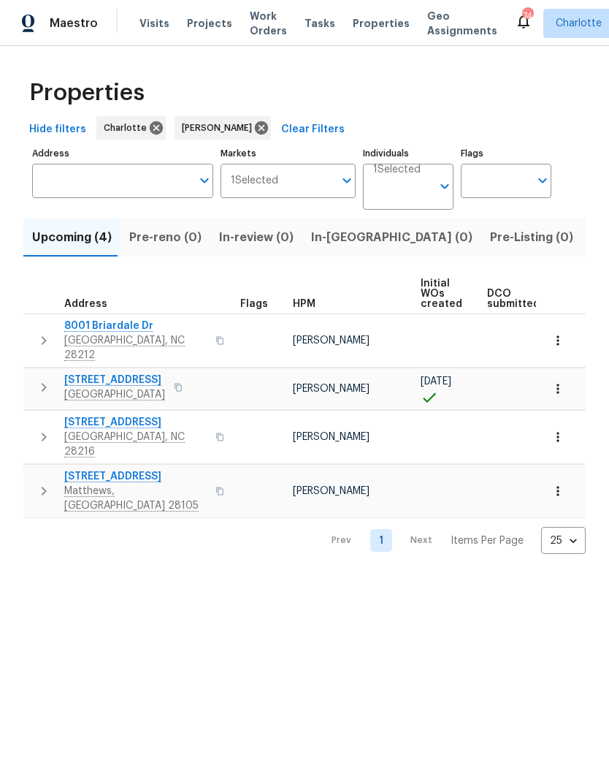
click at [343, 232] on span "In-reno (0)" at bounding box center [391, 237] width 161 height 20
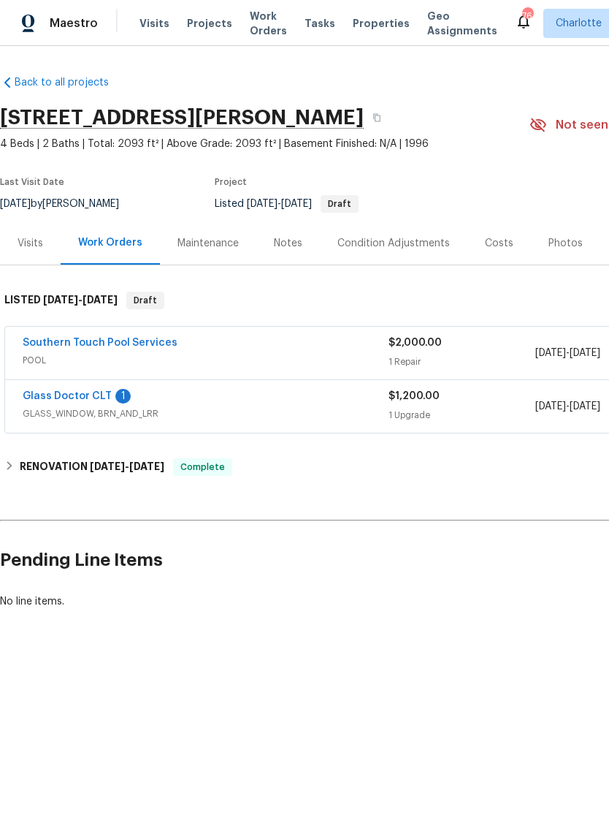
click at [51, 391] on link "Glass Doctor CLT" at bounding box center [67, 396] width 89 height 10
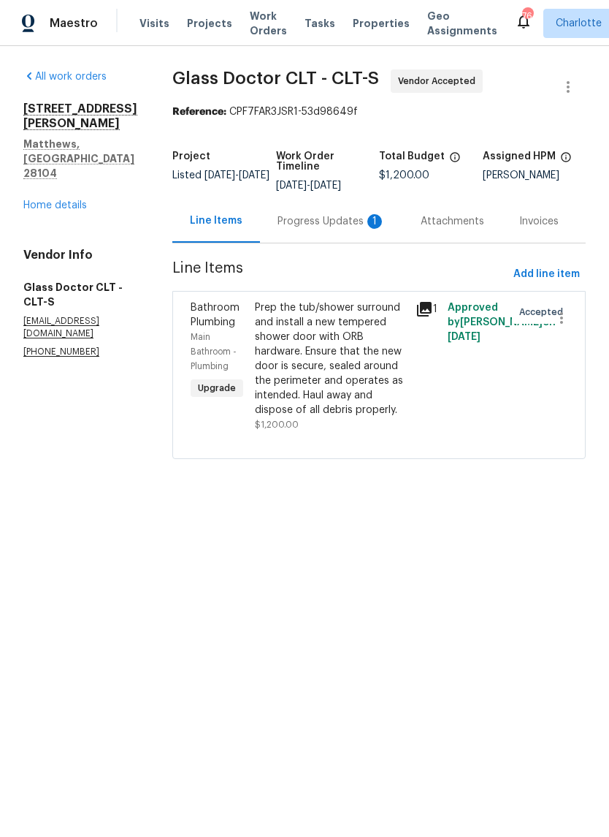
click at [367, 215] on div "1" at bounding box center [374, 221] width 15 height 15
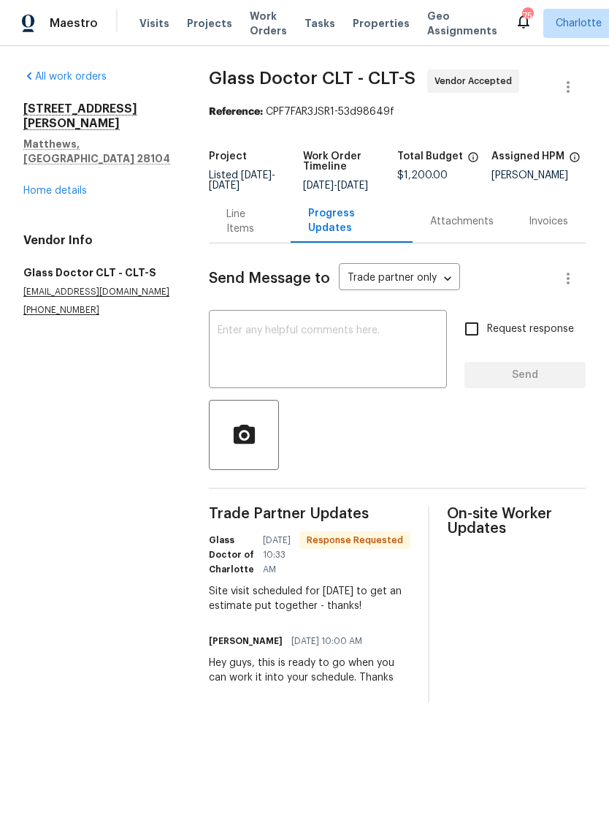
click at [354, 351] on textarea at bounding box center [328, 350] width 221 height 51
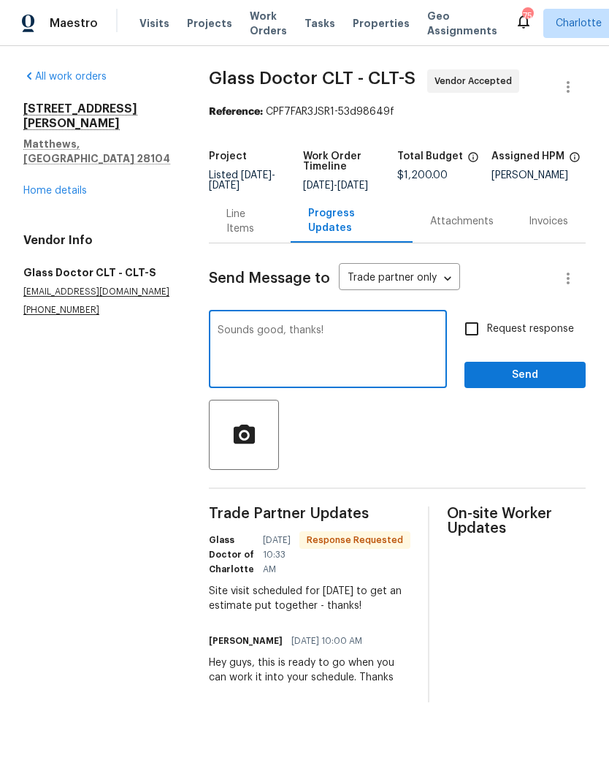
type textarea "Sounds good, thanks!"
click at [538, 384] on span "Send" at bounding box center [525, 375] width 98 height 18
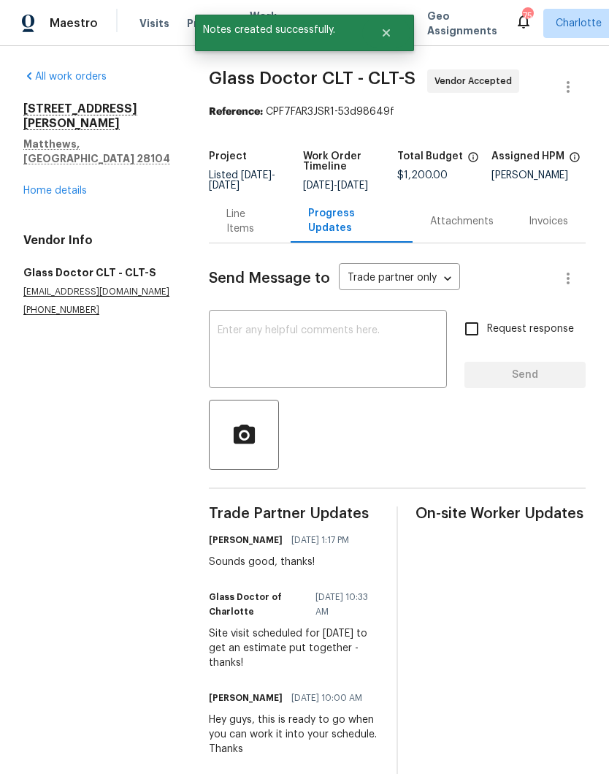
click at [32, 186] on link "Home details" at bounding box center [55, 191] width 64 height 10
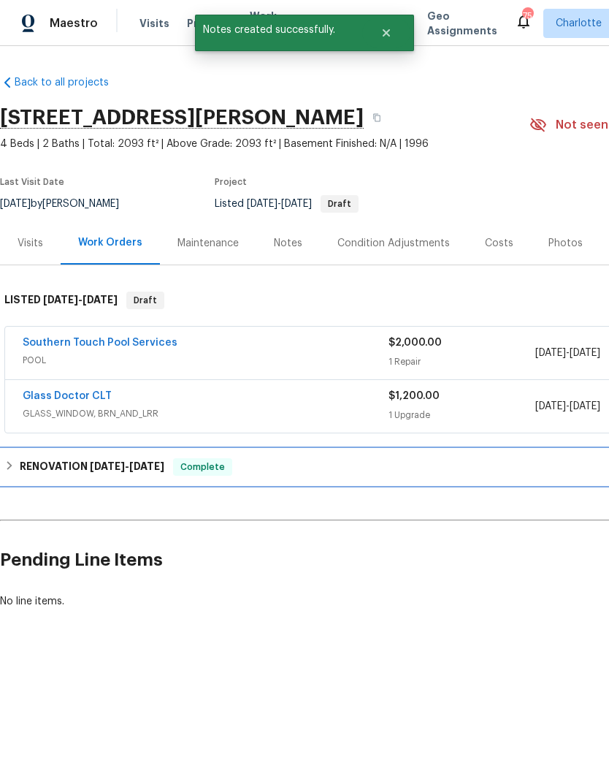
click at [23, 469] on h6 "RENOVATION 7/1/25 - 7/21/25" at bounding box center [92, 467] width 145 height 18
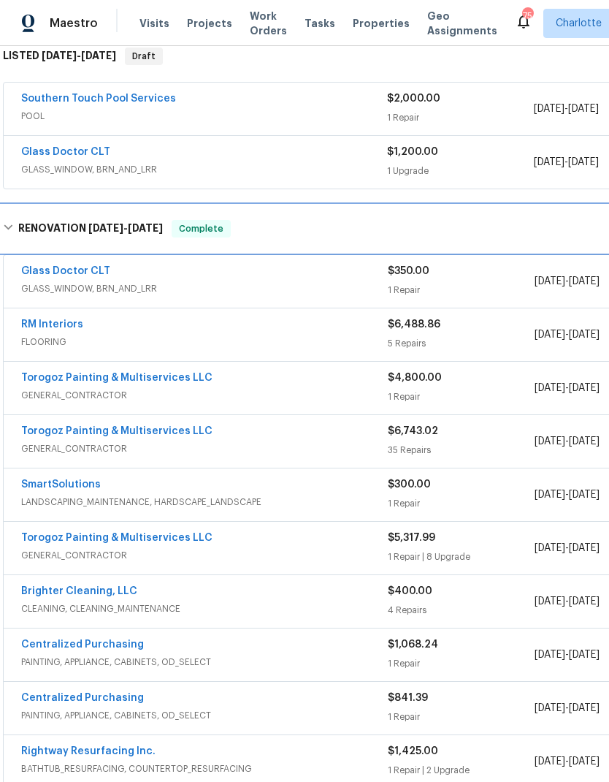
scroll to position [243, 1]
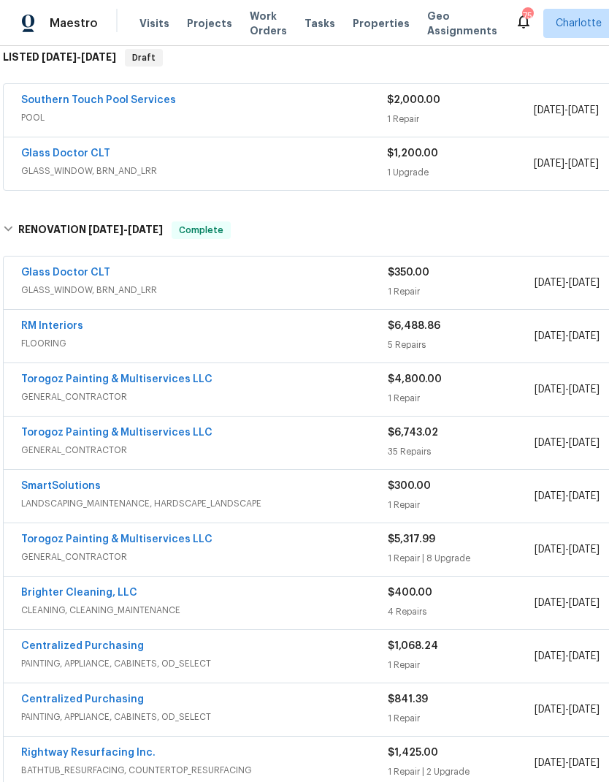
click at [53, 384] on link "Torogoz Painting & Multiservices LLC" at bounding box center [116, 379] width 191 height 10
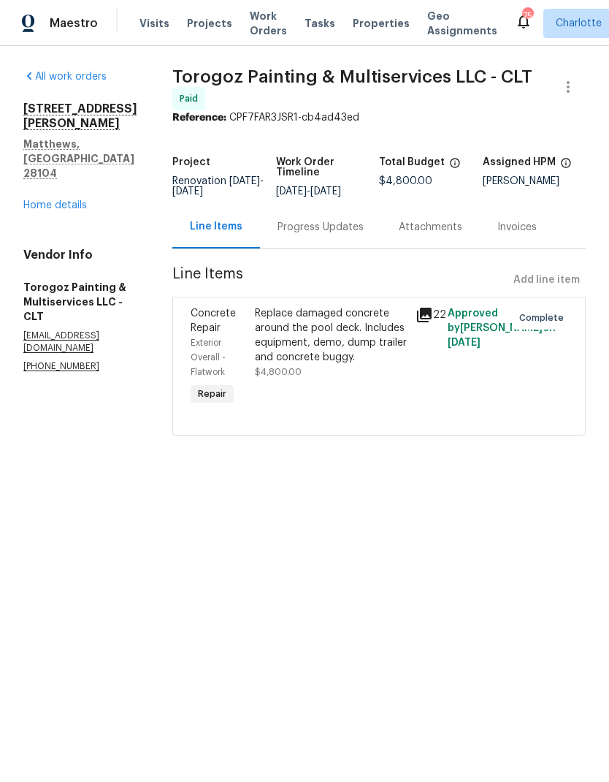
click at [78, 24] on span "Maestro" at bounding box center [74, 23] width 48 height 15
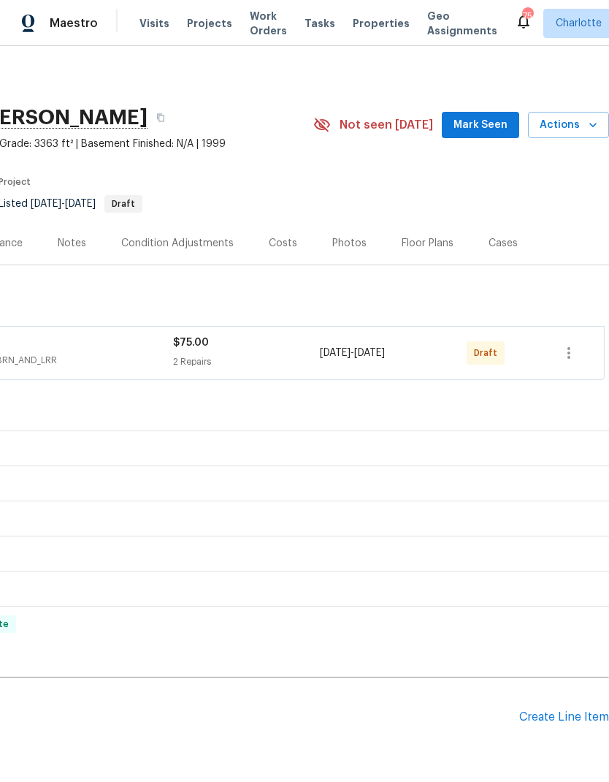
scroll to position [0, 216]
click at [582, 357] on button "button" at bounding box center [569, 352] width 35 height 35
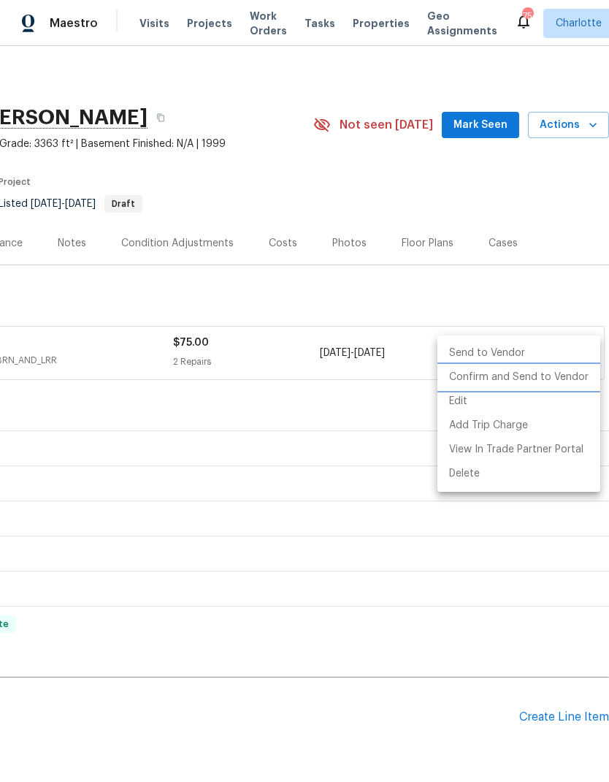
click at [538, 380] on li "Confirm and Send to Vendor" at bounding box center [519, 377] width 163 height 24
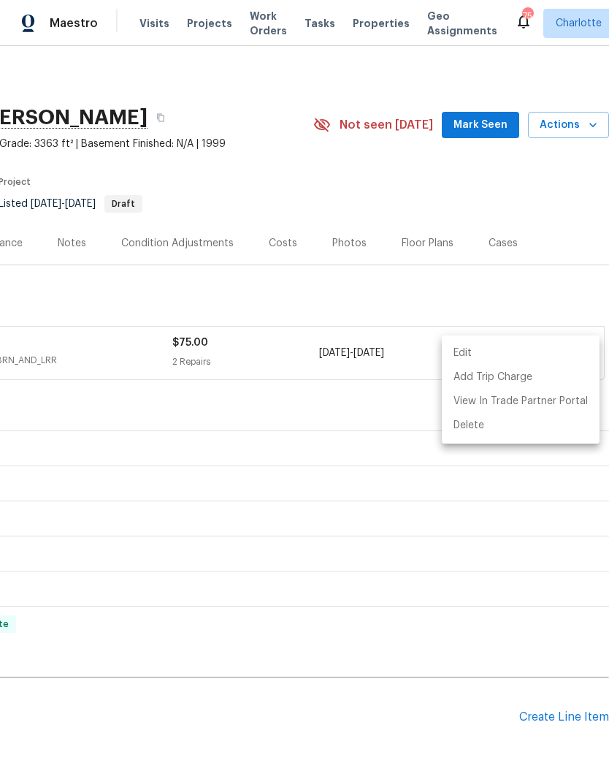
click at [462, 701] on div at bounding box center [304, 391] width 609 height 782
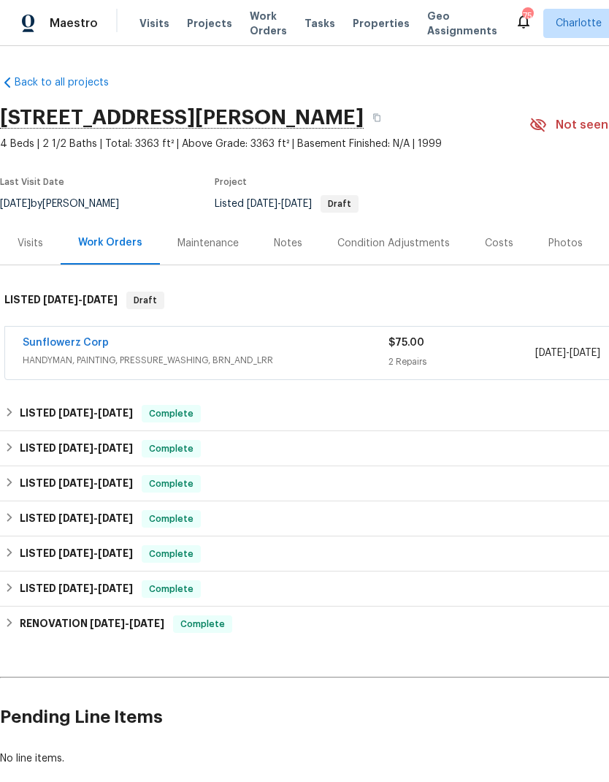
scroll to position [0, 0]
click at [82, 344] on link "Sunflowerz Corp" at bounding box center [66, 343] width 86 height 10
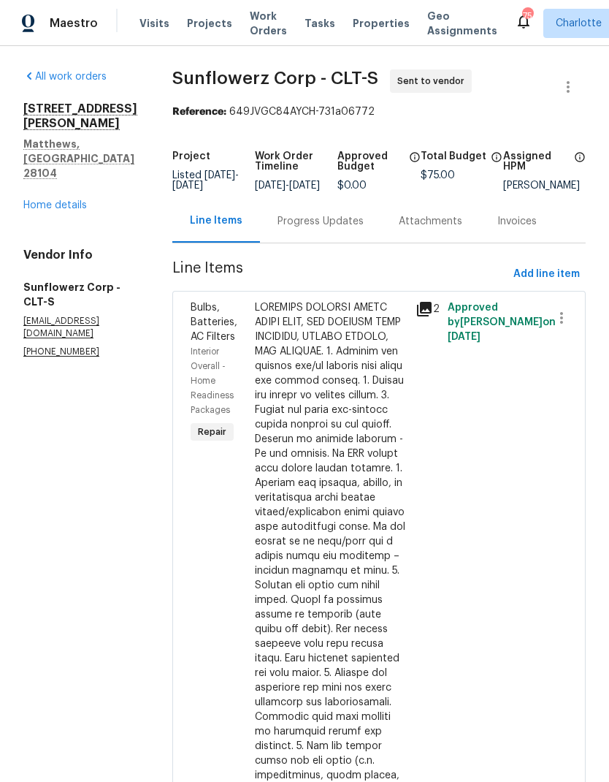
click at [324, 229] on div "Progress Updates" at bounding box center [321, 221] width 86 height 15
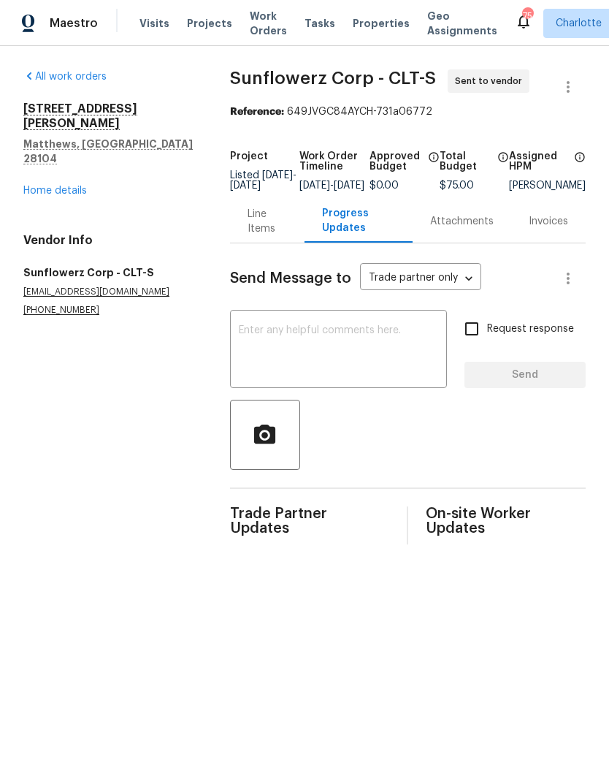
click at [327, 365] on textarea at bounding box center [338, 350] width 199 height 51
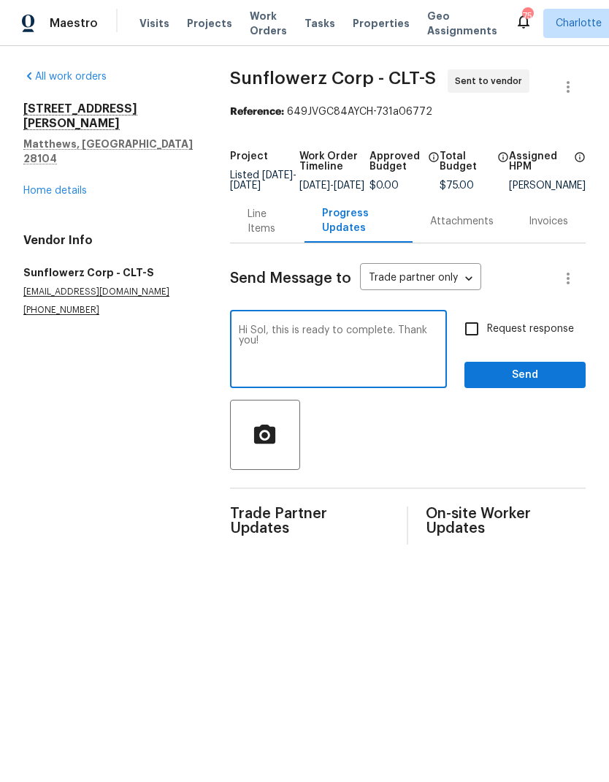
click at [357, 337] on textarea "Hi Sol, this is ready to complete. Thank you!" at bounding box center [338, 350] width 199 height 51
click at [357, 336] on textarea "Hi Sol, this is ready to complete. Thank you!" at bounding box center [338, 350] width 199 height 51
click at [351, 345] on textarea "Hi Sol, this is ready to complete. Thank you!" at bounding box center [338, 350] width 199 height 51
click at [280, 336] on textarea "Hi Sol, this is ready to start. Thank you!" at bounding box center [338, 350] width 199 height 51
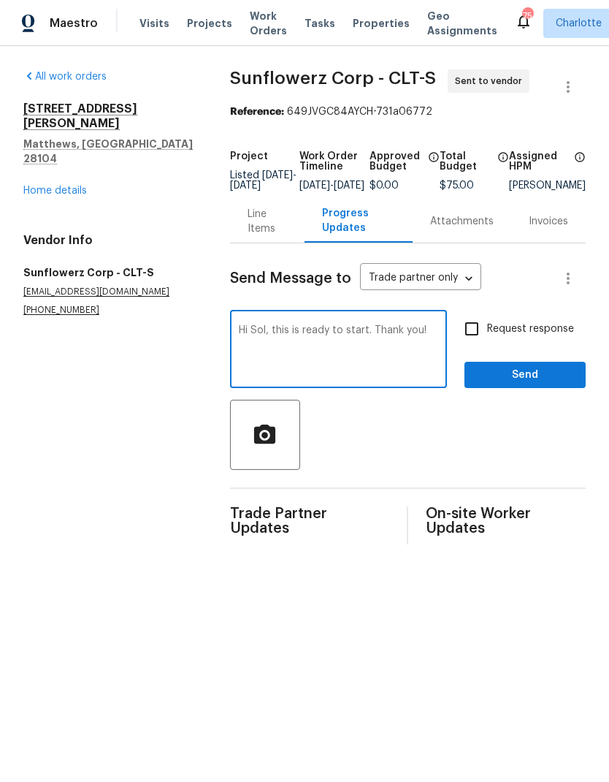
click at [279, 335] on div "Hi Sol, this is ready to start. Thank you! x ​" at bounding box center [338, 350] width 217 height 75
click at [354, 349] on textarea "Hi Sol, please complete this week when your schedule permits.. Thank you!" at bounding box center [338, 350] width 199 height 51
type textarea "Hi Sol, please complete this week when your schedule permits. Thank you!"
click at [487, 329] on input "Request response" at bounding box center [472, 328] width 31 height 31
checkbox input "true"
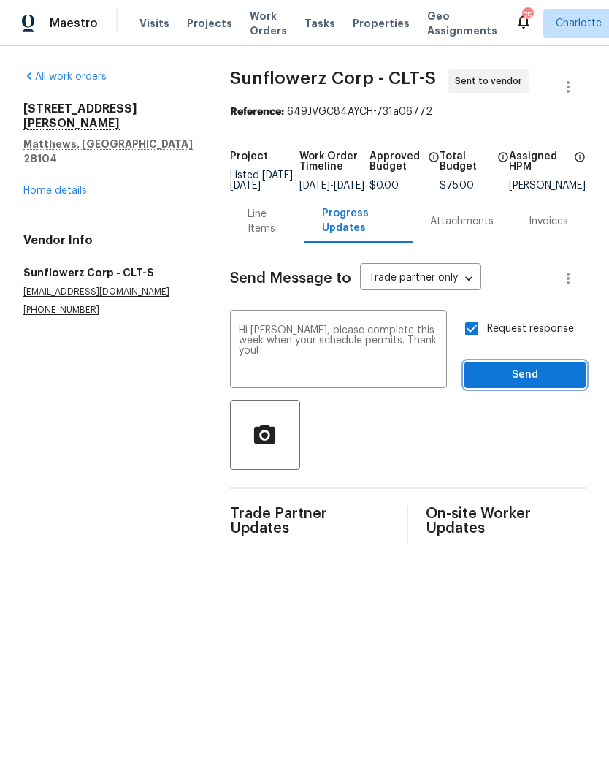
click at [517, 384] on span "Send" at bounding box center [525, 375] width 98 height 18
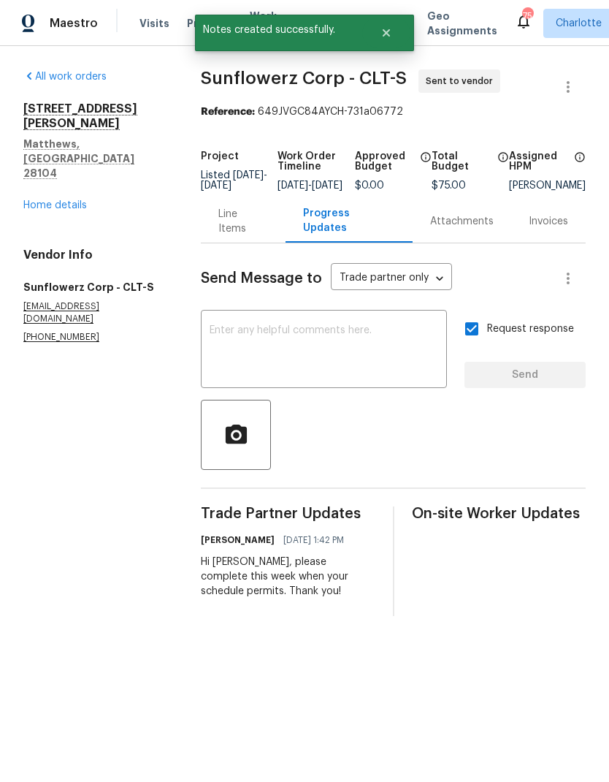
click at [80, 28] on span "Maestro" at bounding box center [74, 23] width 48 height 15
